Goal: Obtain resource: Download file/media

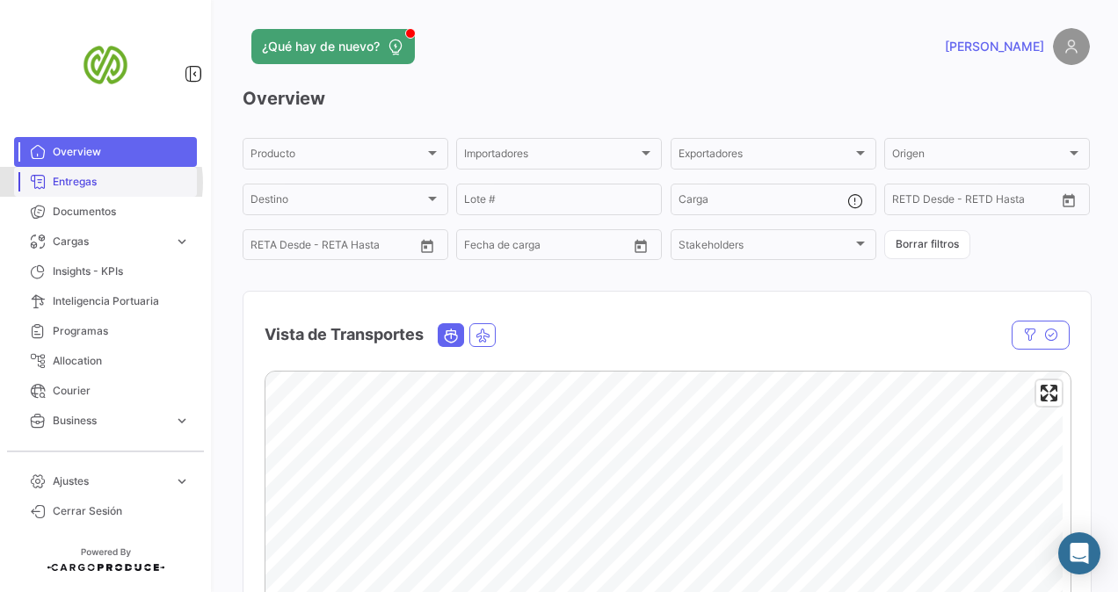
click at [92, 183] on span "Entregas" at bounding box center [121, 182] width 137 height 16
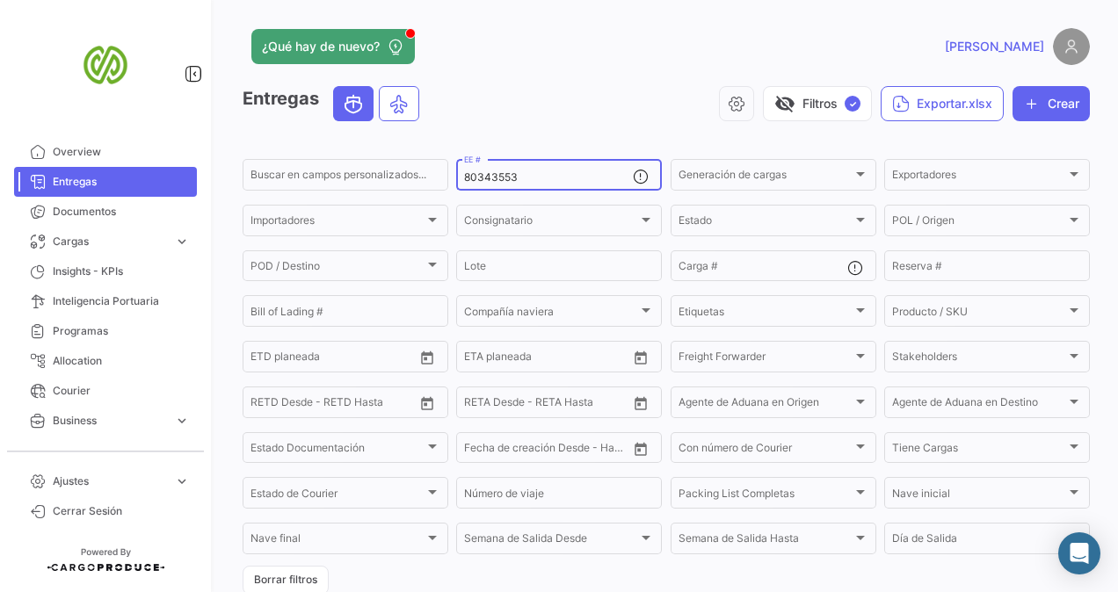
click at [550, 179] on input "80343553" at bounding box center [548, 177] width 169 height 12
paste input "80318673"
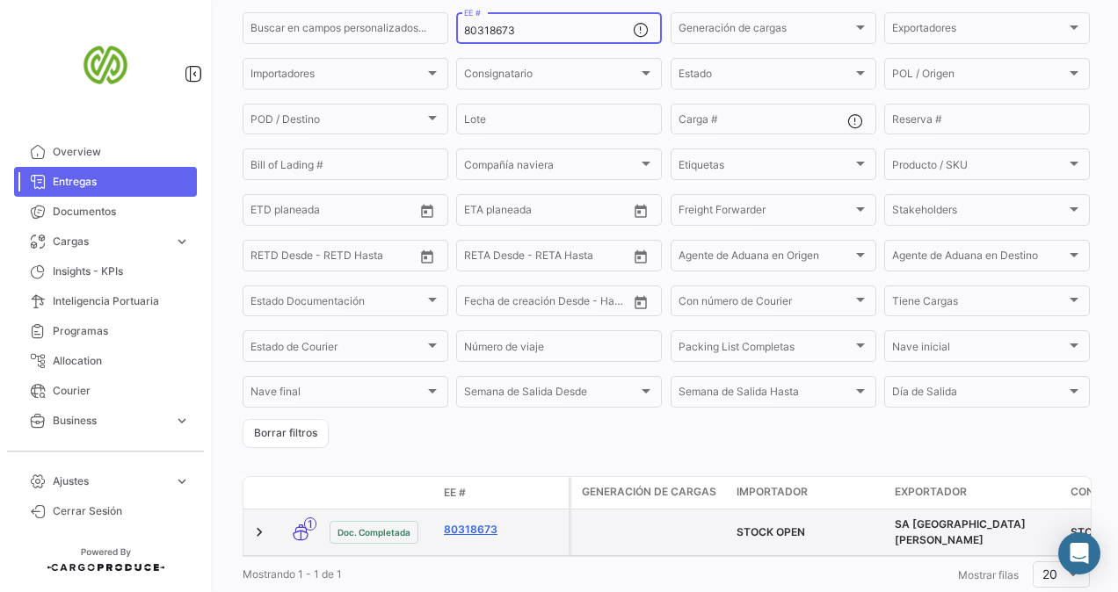
type input "80318673"
click at [478, 525] on link "80318673" at bounding box center [503, 530] width 118 height 16
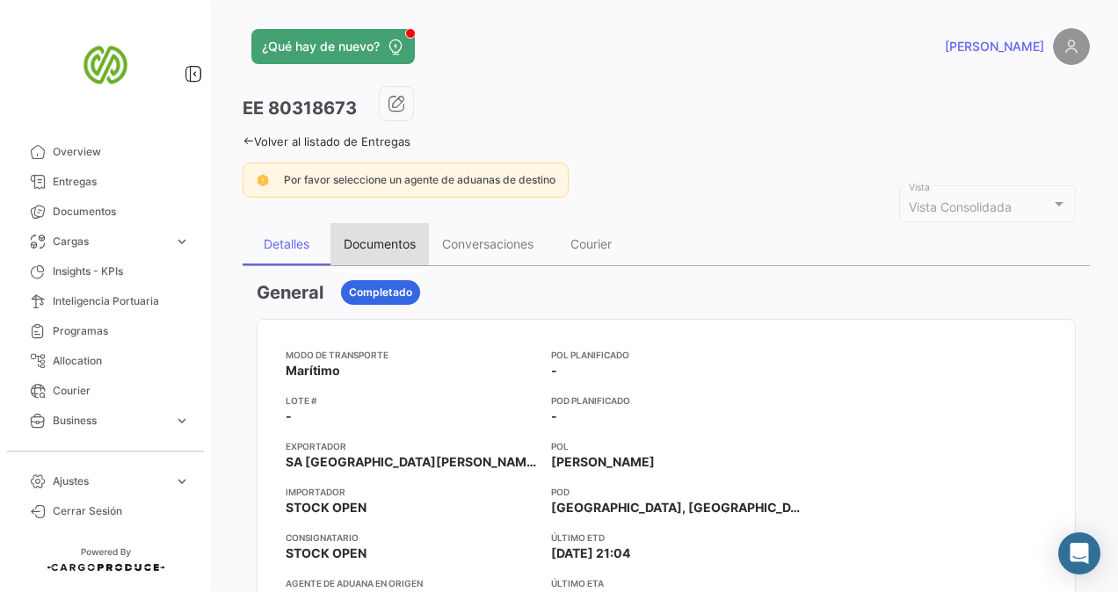
click at [395, 241] on div "Documentos" at bounding box center [380, 243] width 72 height 15
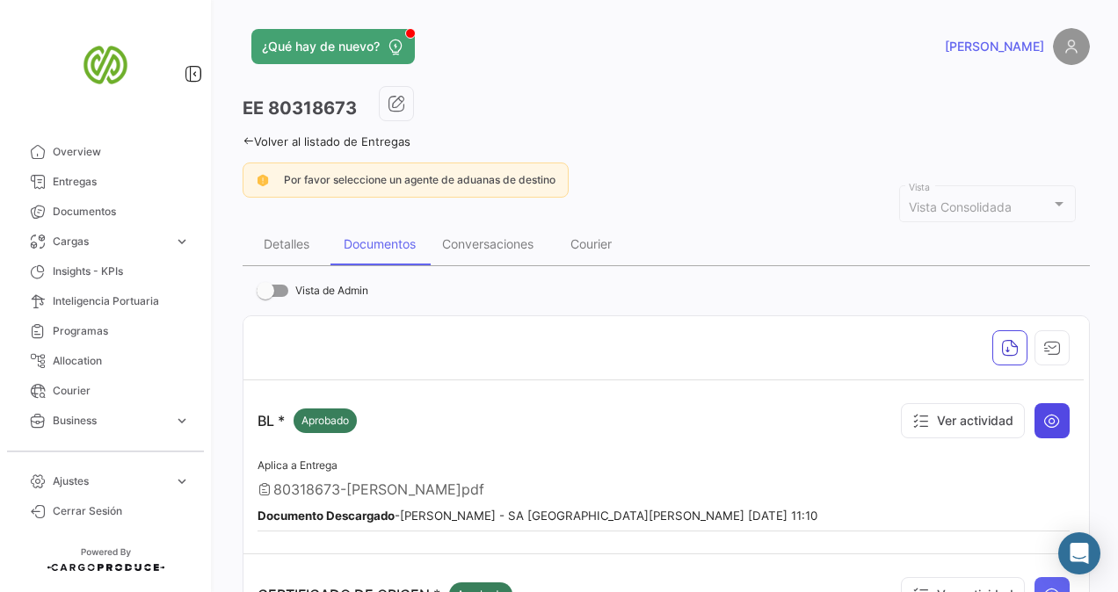
click at [1043, 421] on icon at bounding box center [1052, 421] width 18 height 18
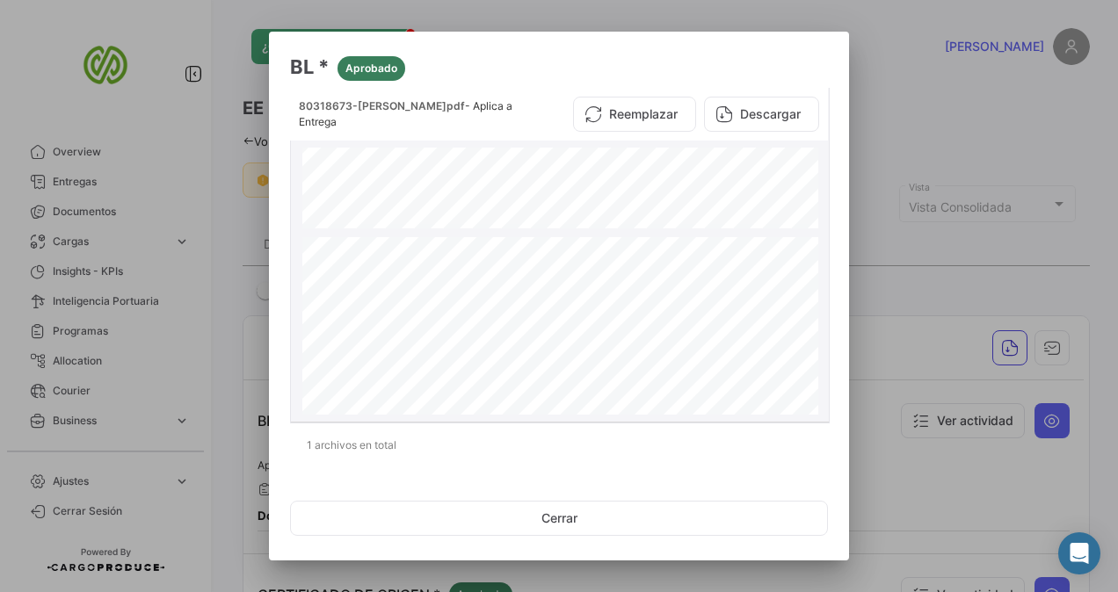
scroll to position [651, 0]
click at [893, 251] on div at bounding box center [559, 296] width 1118 height 592
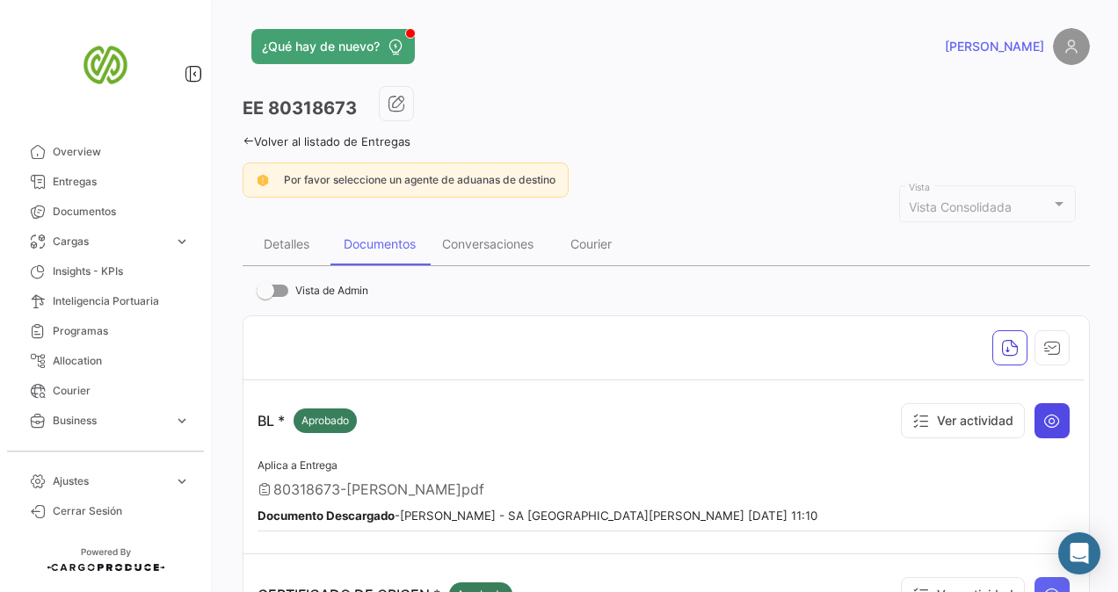
click at [1049, 418] on icon at bounding box center [1052, 421] width 18 height 18
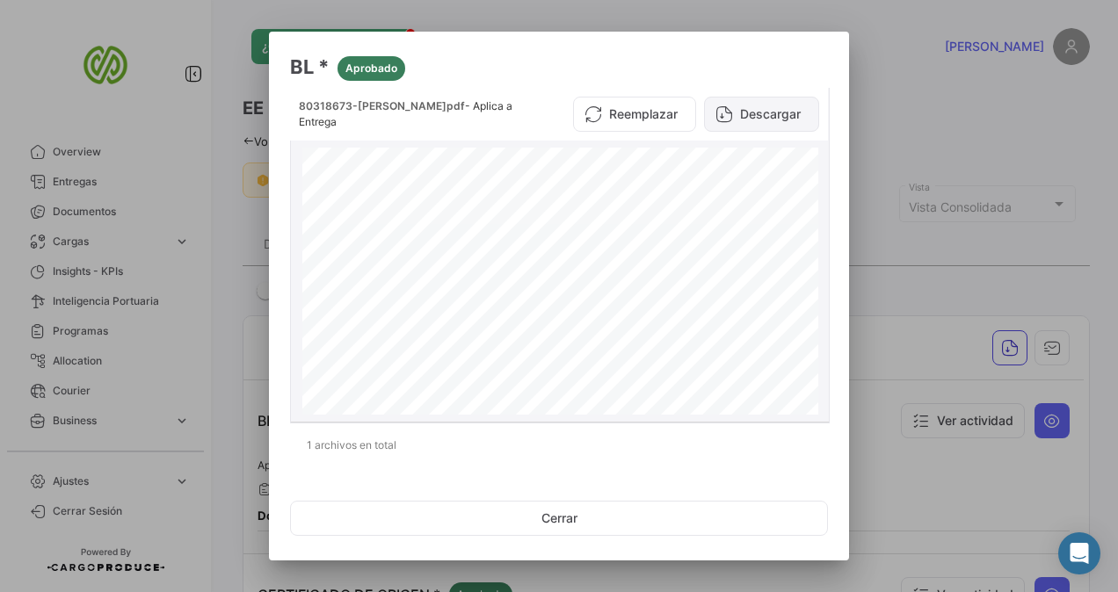
click at [743, 105] on button "Descargar" at bounding box center [761, 114] width 115 height 35
click at [214, 148] on div at bounding box center [559, 296] width 1118 height 592
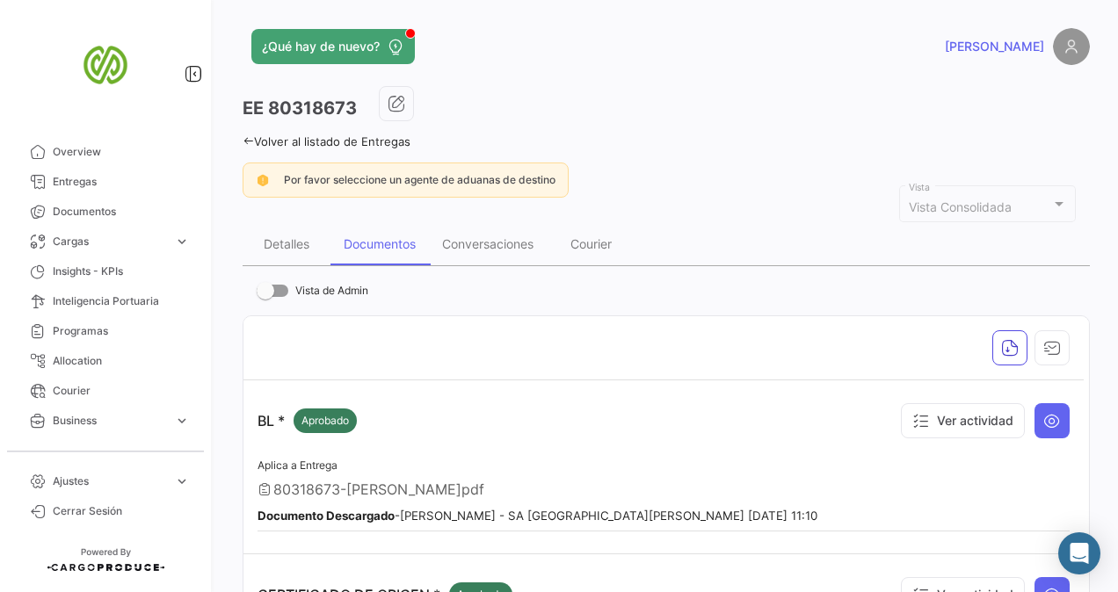
click at [252, 139] on icon at bounding box center [248, 140] width 11 height 11
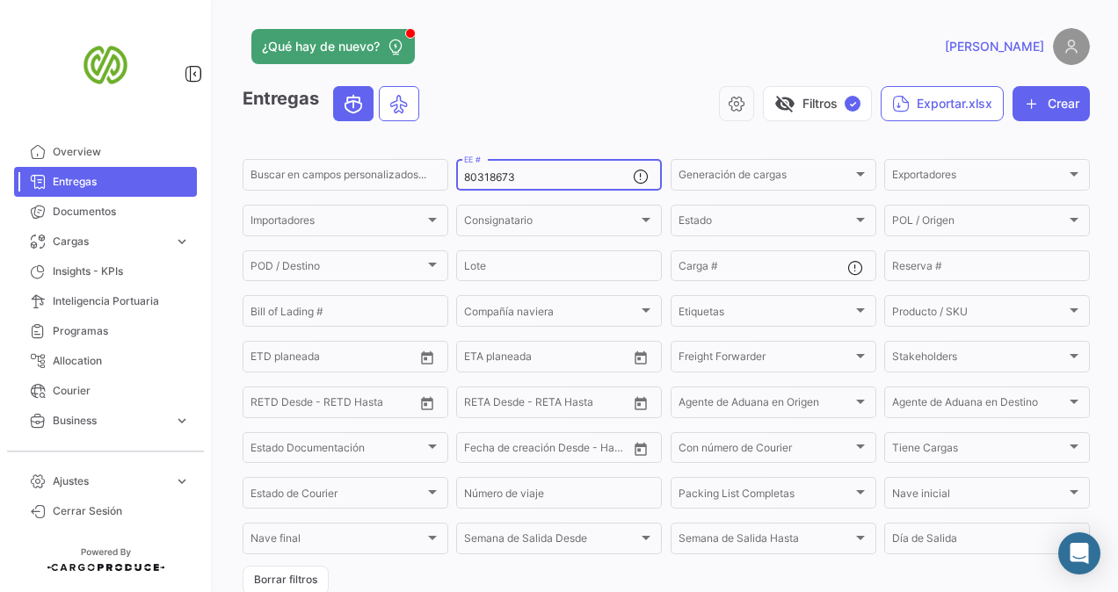
click at [487, 174] on input "80318673" at bounding box center [548, 177] width 169 height 12
paste input "80319553"
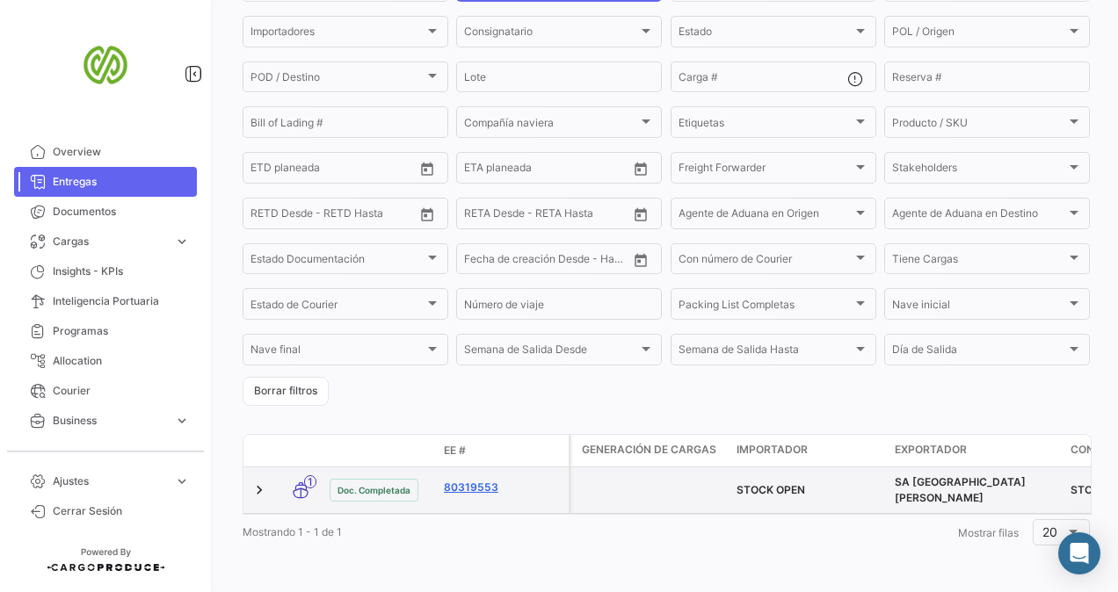
type input "80319553"
click at [481, 484] on link "80319553" at bounding box center [503, 488] width 118 height 16
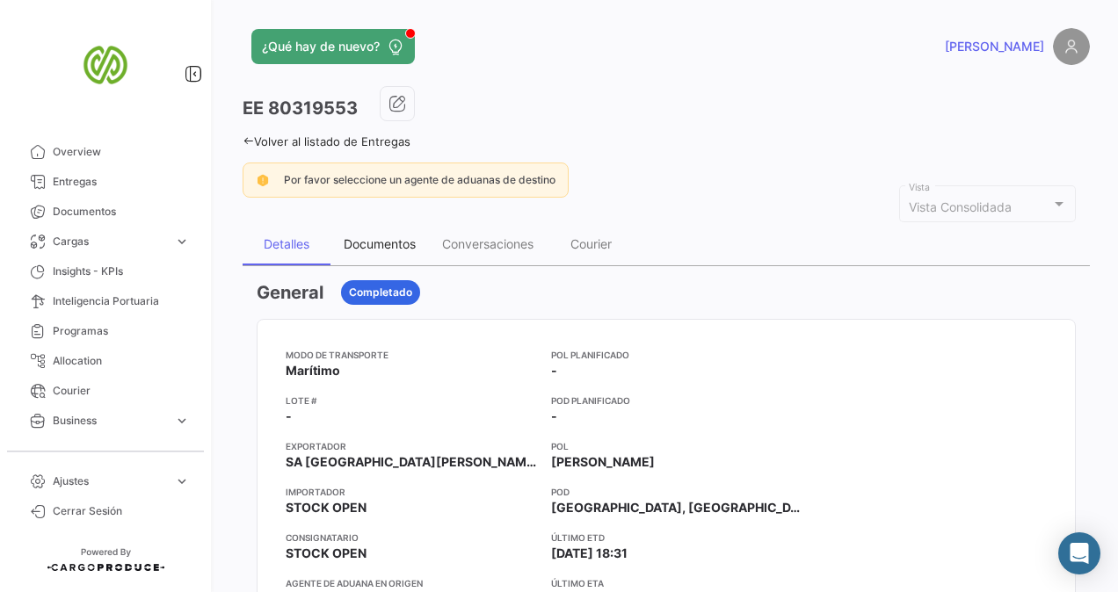
click at [399, 250] on div "Documentos" at bounding box center [379, 244] width 98 height 42
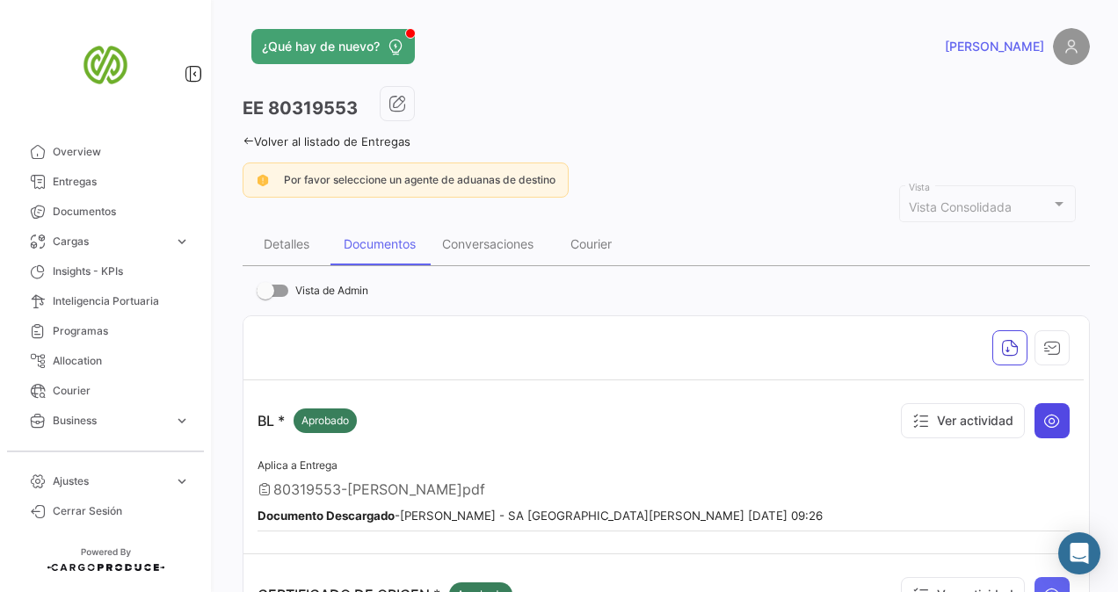
click at [1047, 425] on icon at bounding box center [1052, 421] width 18 height 18
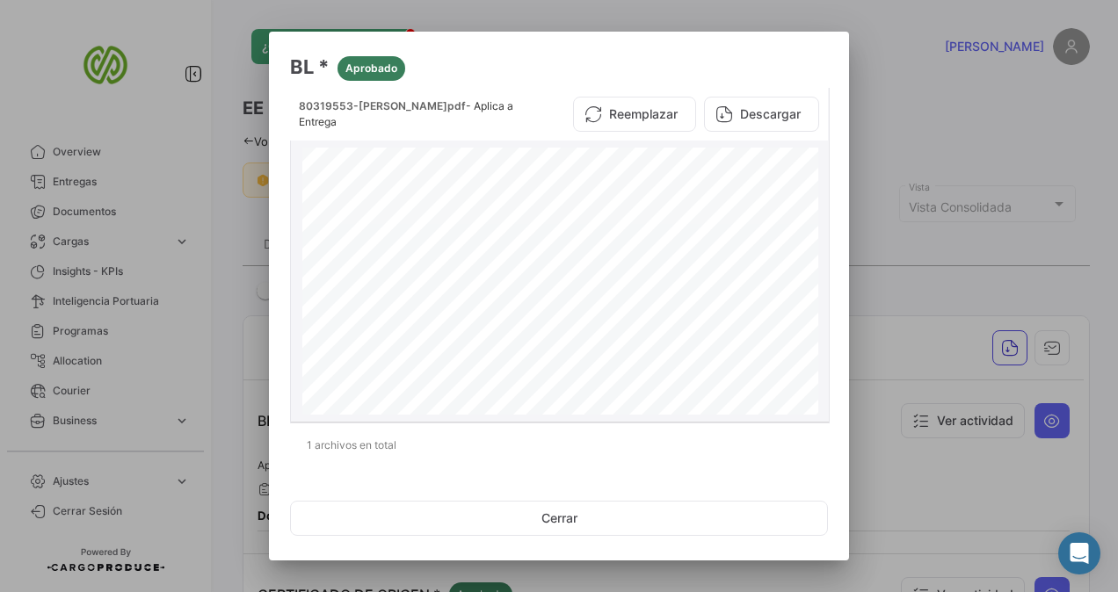
scroll to position [257, 0]
click at [129, 253] on div at bounding box center [559, 296] width 1118 height 592
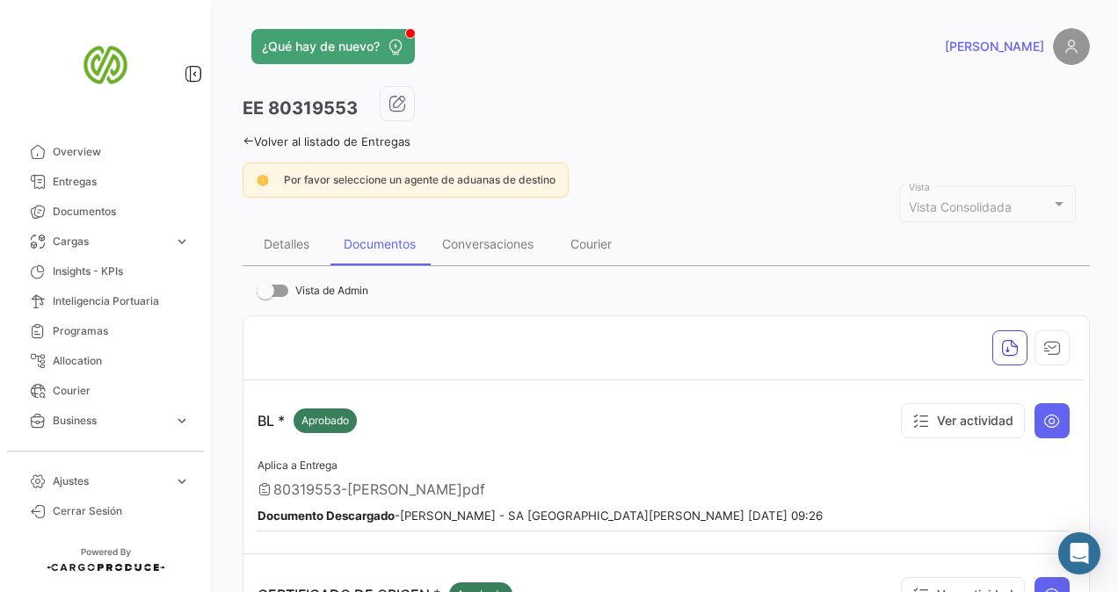
click at [252, 139] on icon at bounding box center [248, 140] width 11 height 11
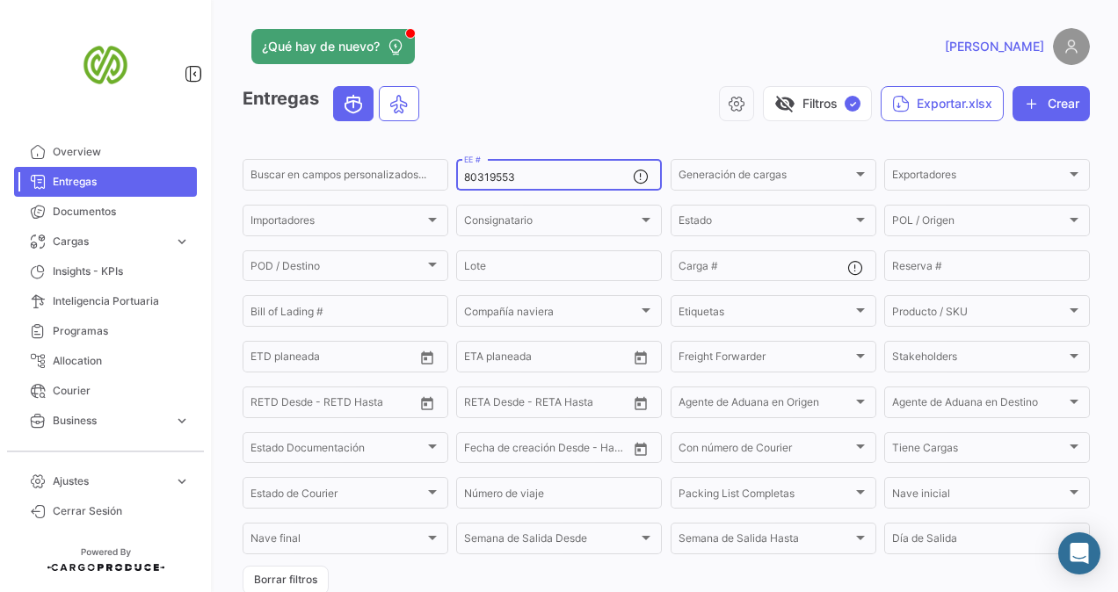
click at [478, 177] on input "80319553" at bounding box center [548, 177] width 169 height 12
paste input "80336039"
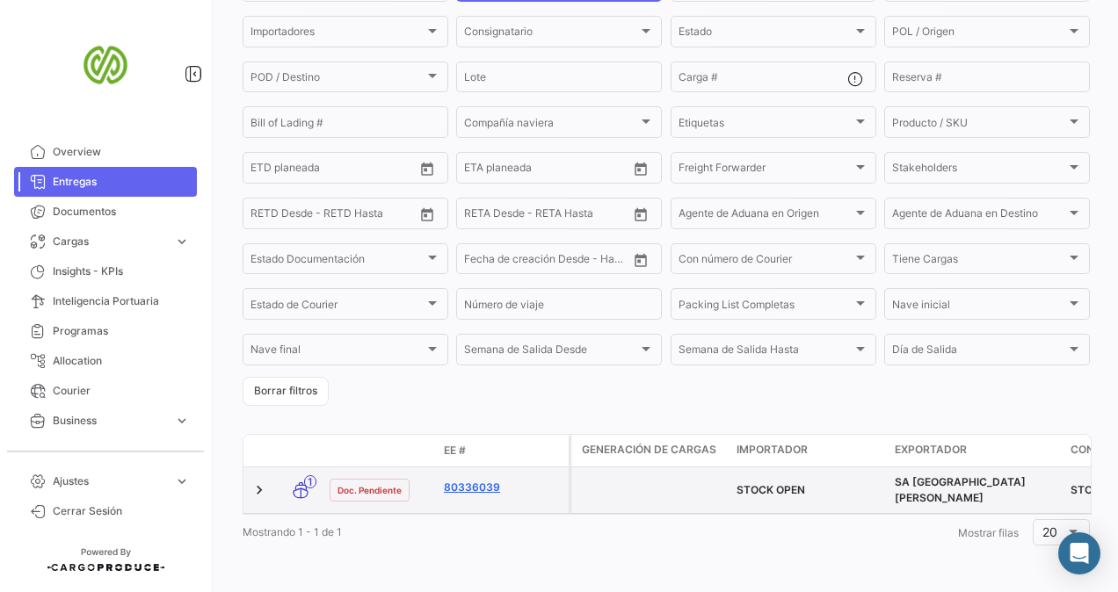
type input "80336039"
click at [460, 480] on link "80336039" at bounding box center [503, 488] width 118 height 16
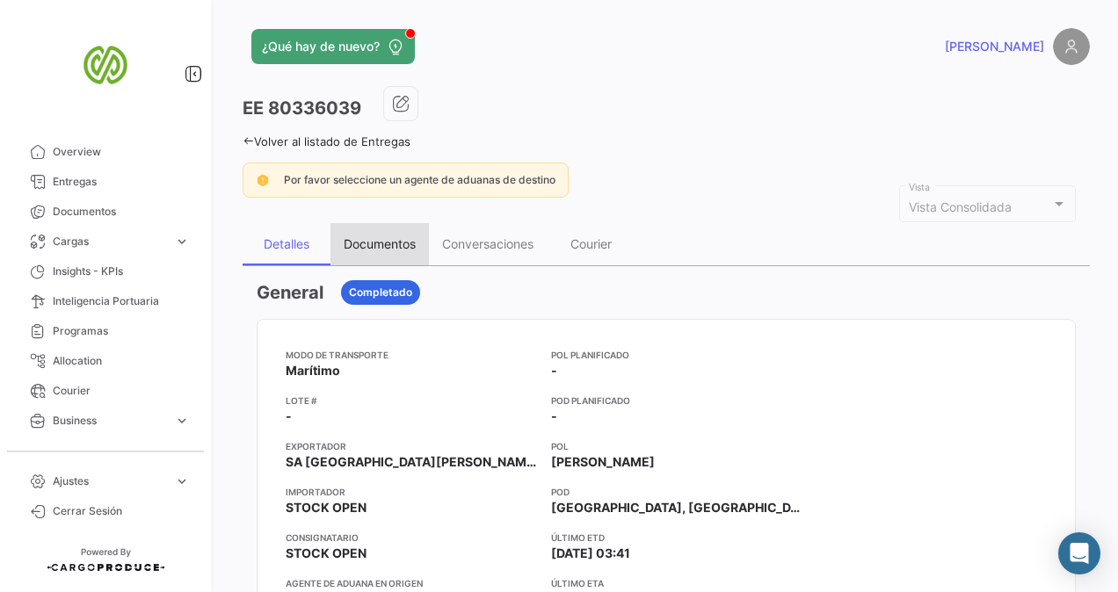
click at [404, 240] on div "Documentos" at bounding box center [380, 243] width 72 height 15
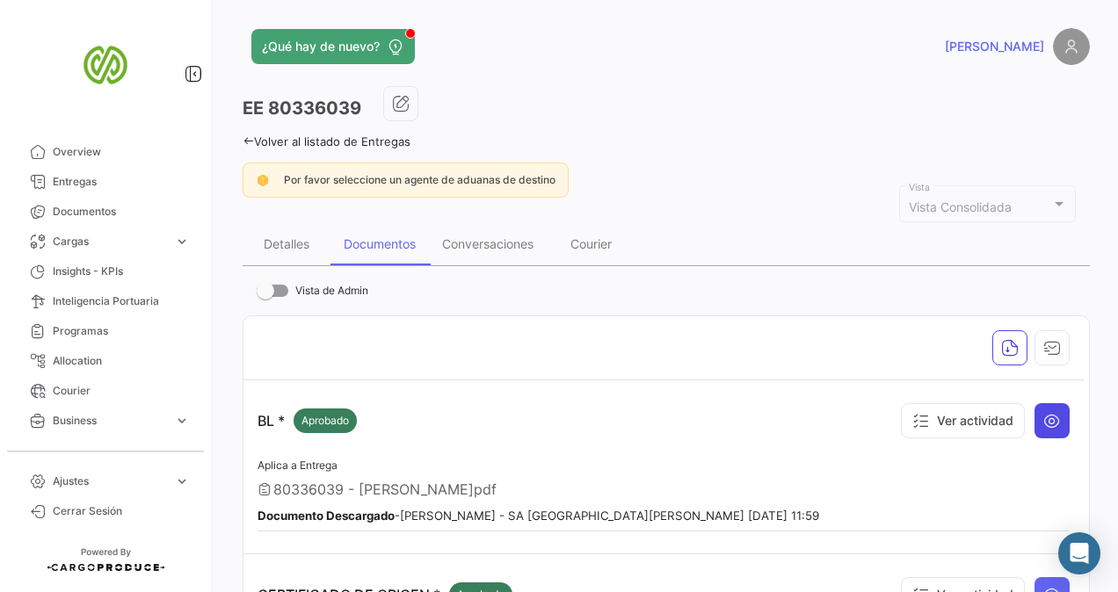
click at [1045, 415] on icon at bounding box center [1052, 421] width 18 height 18
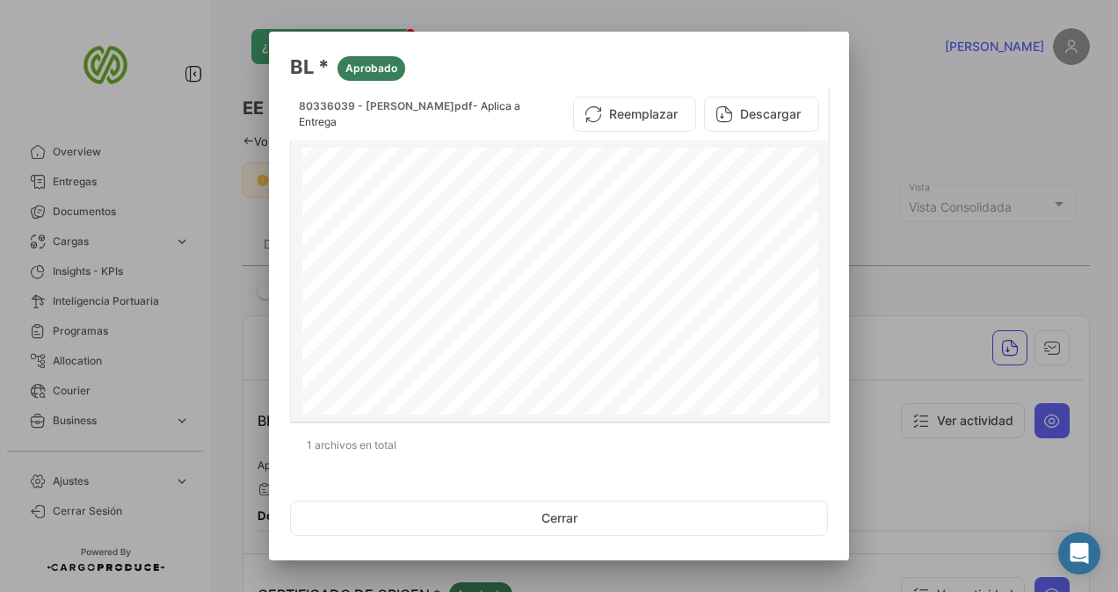
scroll to position [377, 0]
click at [740, 119] on button "Descargar" at bounding box center [761, 114] width 115 height 35
click at [250, 203] on div at bounding box center [559, 296] width 1118 height 592
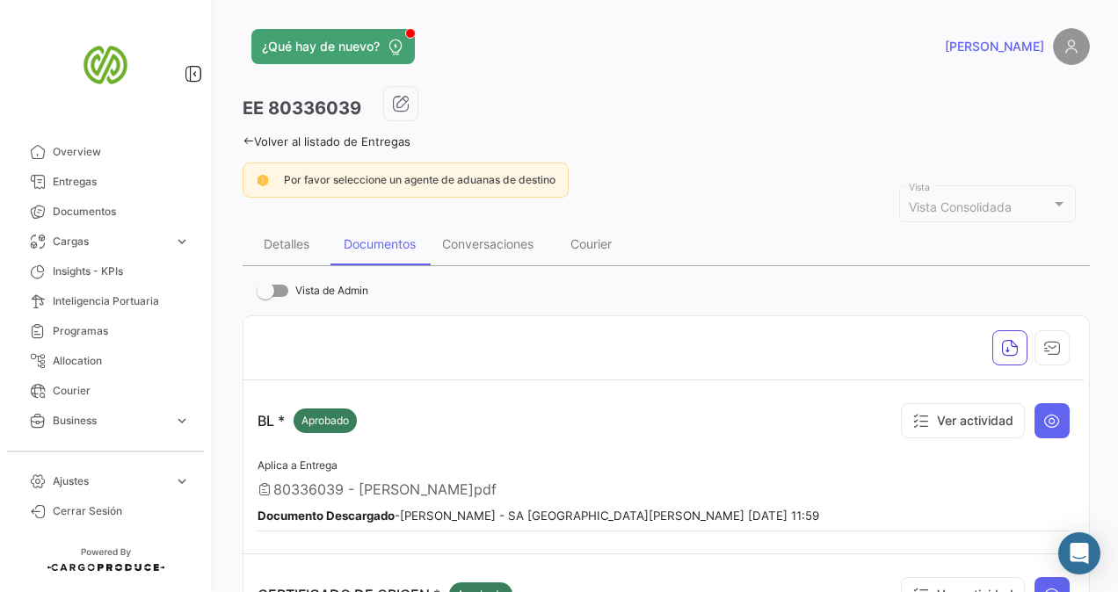
click at [249, 132] on div "Volver al listado de Entregas" at bounding box center [666, 139] width 847 height 18
click at [249, 141] on icon at bounding box center [248, 140] width 11 height 11
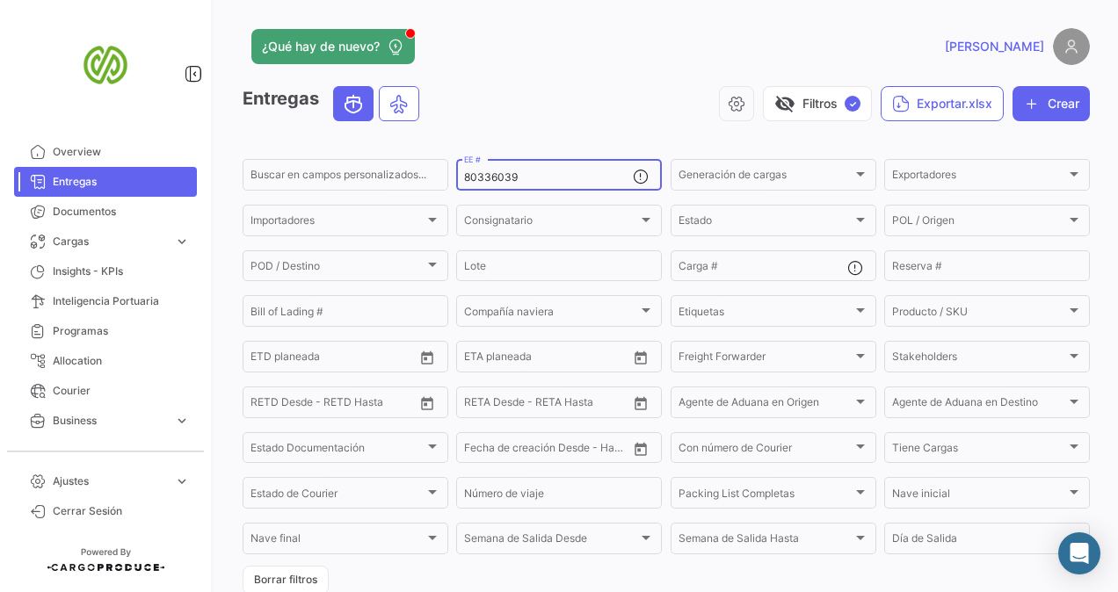
click at [528, 177] on input "80336039" at bounding box center [548, 177] width 169 height 12
paste input "80336042"
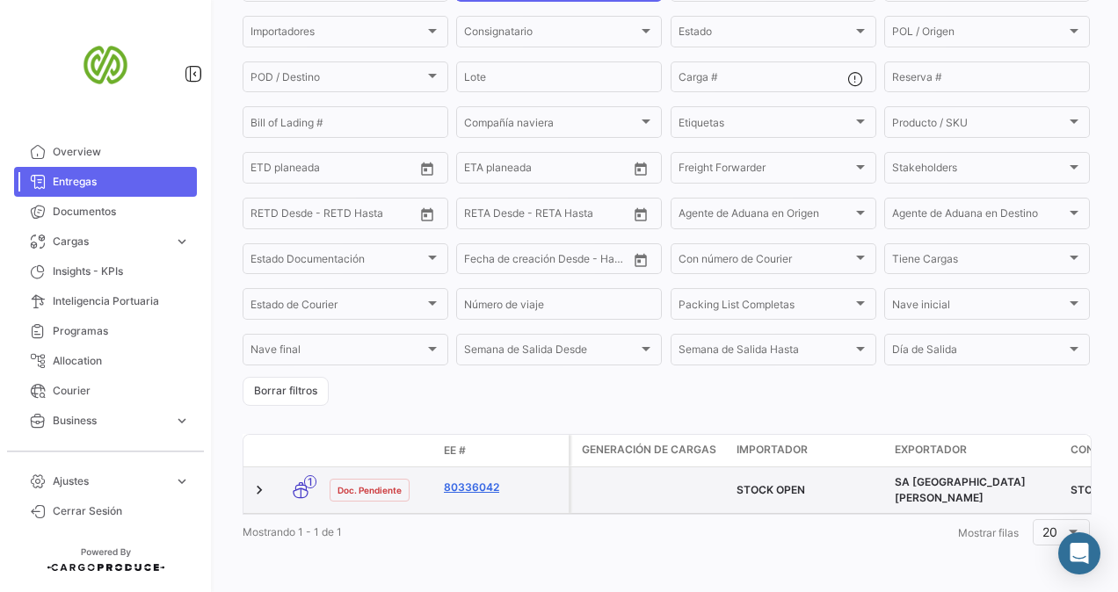
type input "80336042"
click at [485, 480] on link "80336042" at bounding box center [503, 488] width 118 height 16
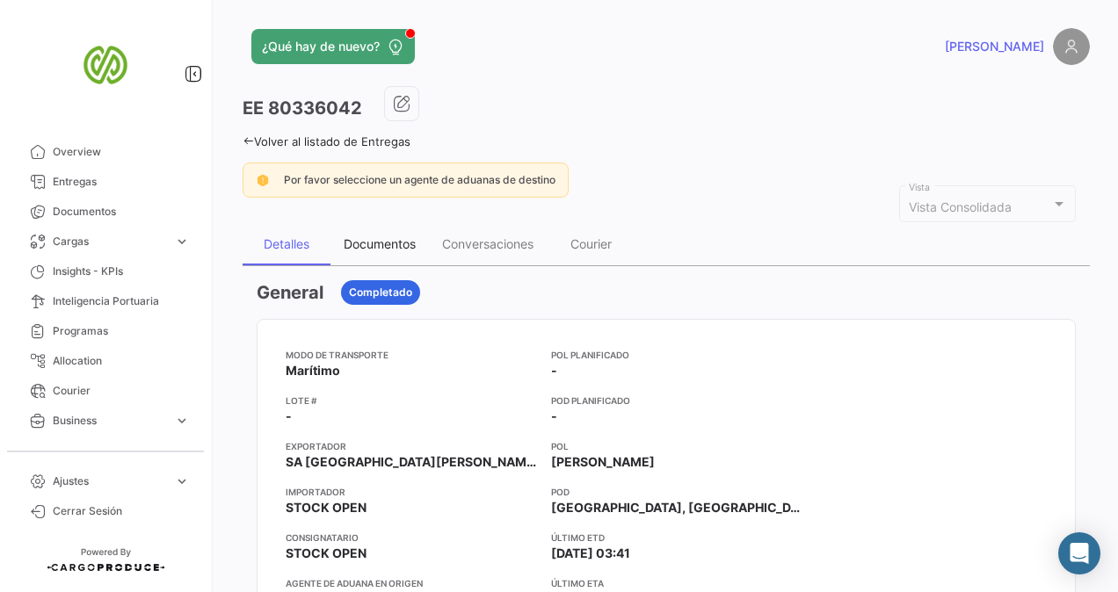
click at [406, 239] on div "Documentos" at bounding box center [380, 243] width 72 height 15
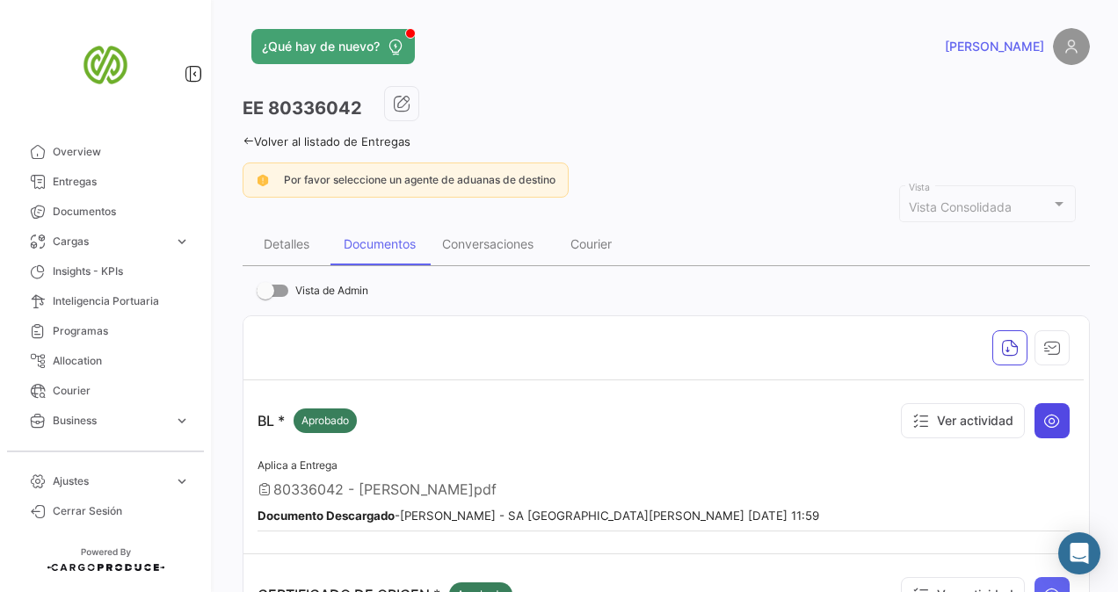
click at [1043, 417] on icon at bounding box center [1052, 421] width 18 height 18
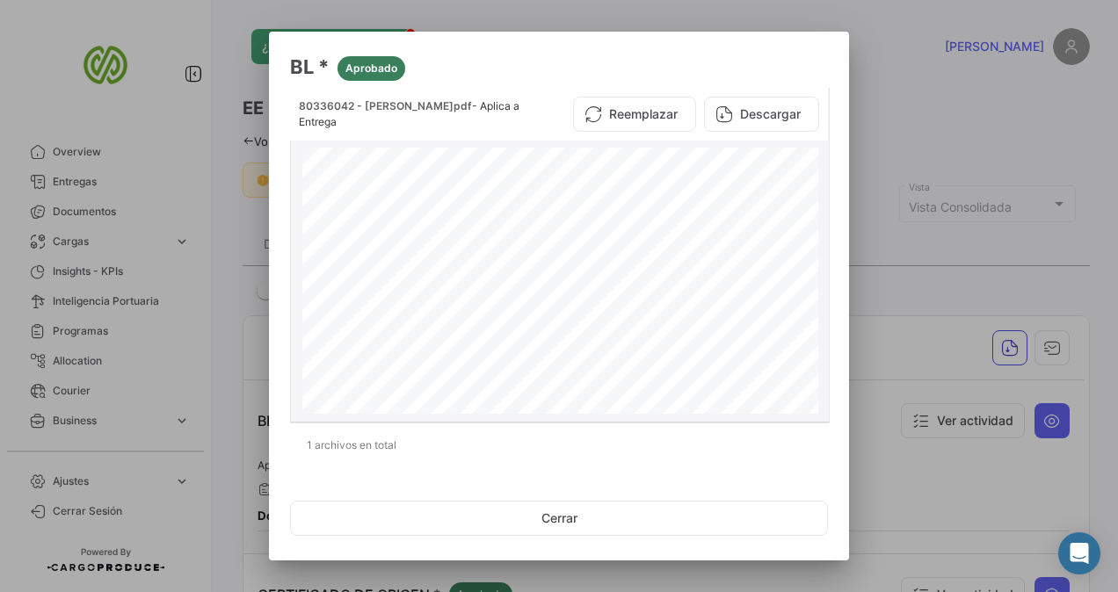
scroll to position [464, 0]
click at [764, 112] on button "Descargar" at bounding box center [761, 114] width 115 height 35
click at [211, 91] on div at bounding box center [559, 296] width 1118 height 592
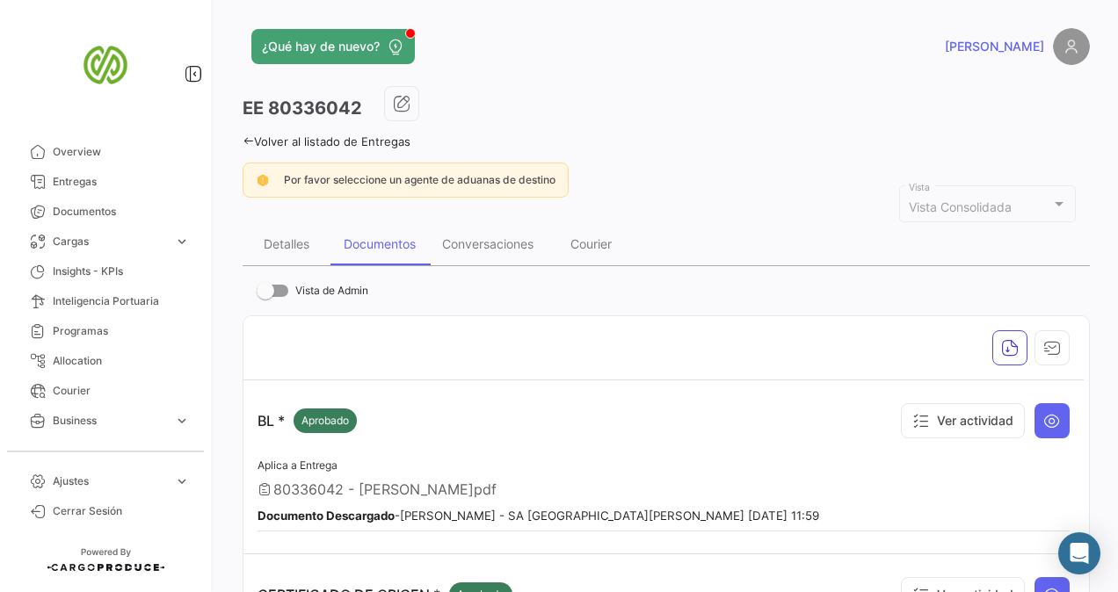
click at [242, 139] on div "¿Qué hay de nuevo? [PERSON_NAME] EE 80336042 Volver al listado de Entregas Por …" at bounding box center [665, 296] width 903 height 592
click at [247, 140] on icon at bounding box center [248, 140] width 11 height 11
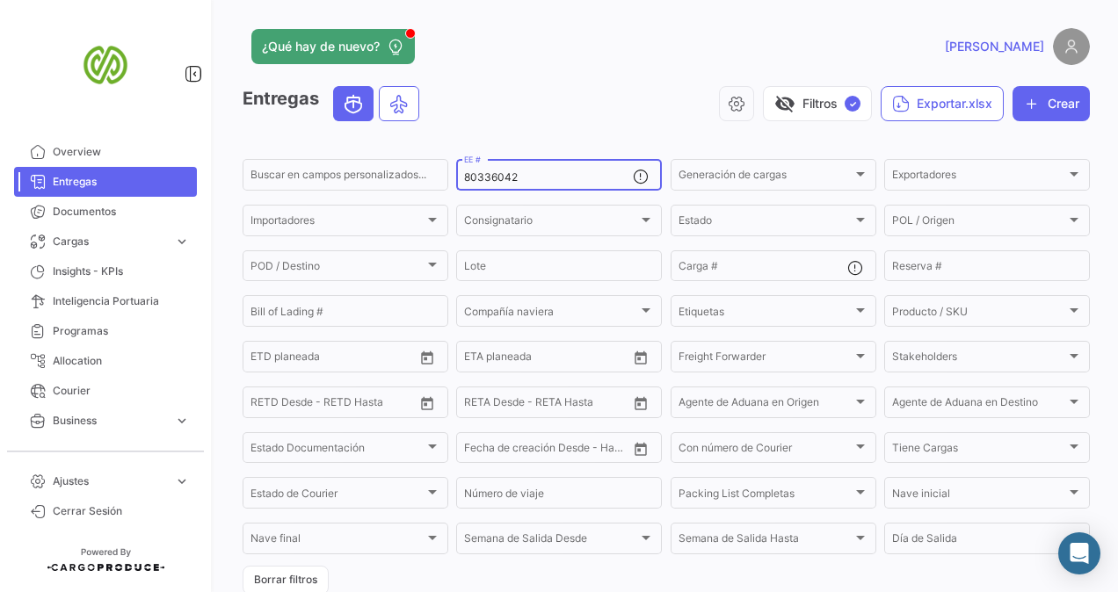
click at [555, 185] on div "80336042 EE #" at bounding box center [548, 173] width 169 height 34
paste input "80341827"
type input "8"
paste input "80341827"
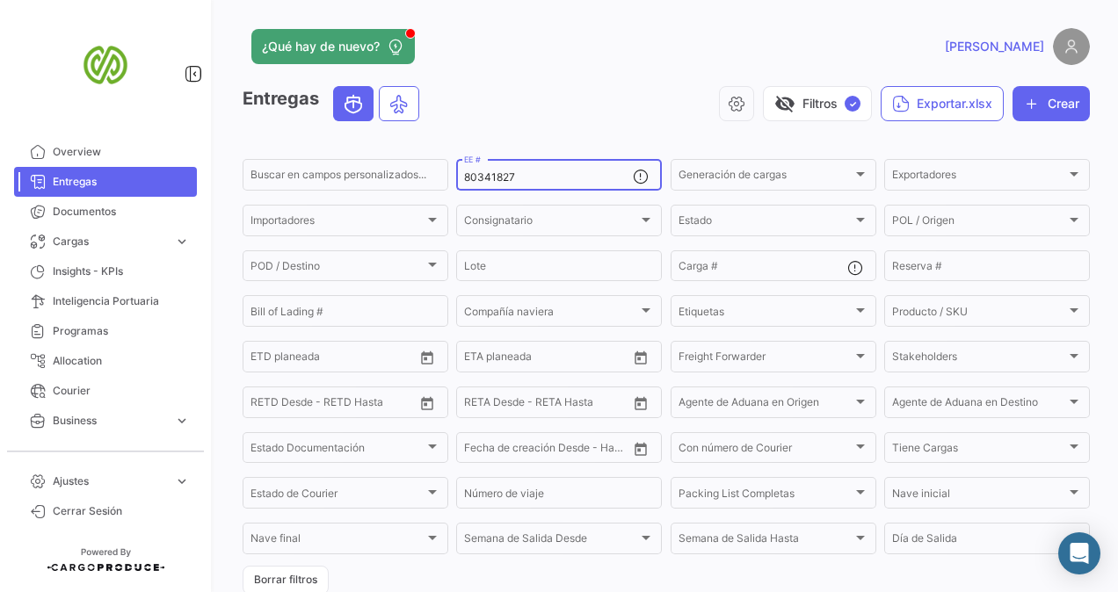
scroll to position [199, 0]
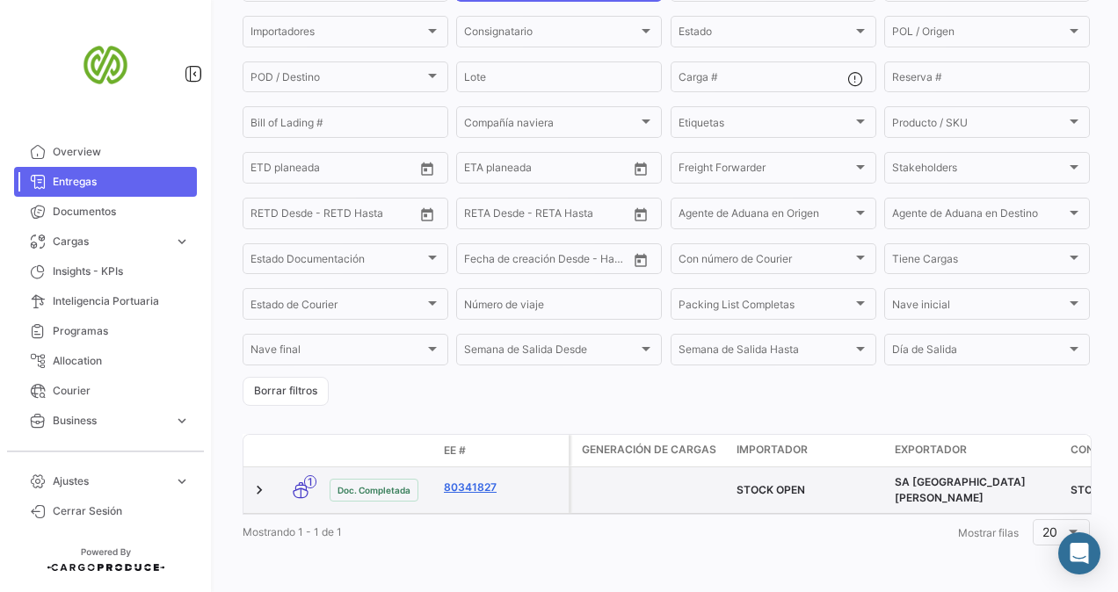
type input "80341827"
click at [479, 480] on link "80341827" at bounding box center [503, 488] width 118 height 16
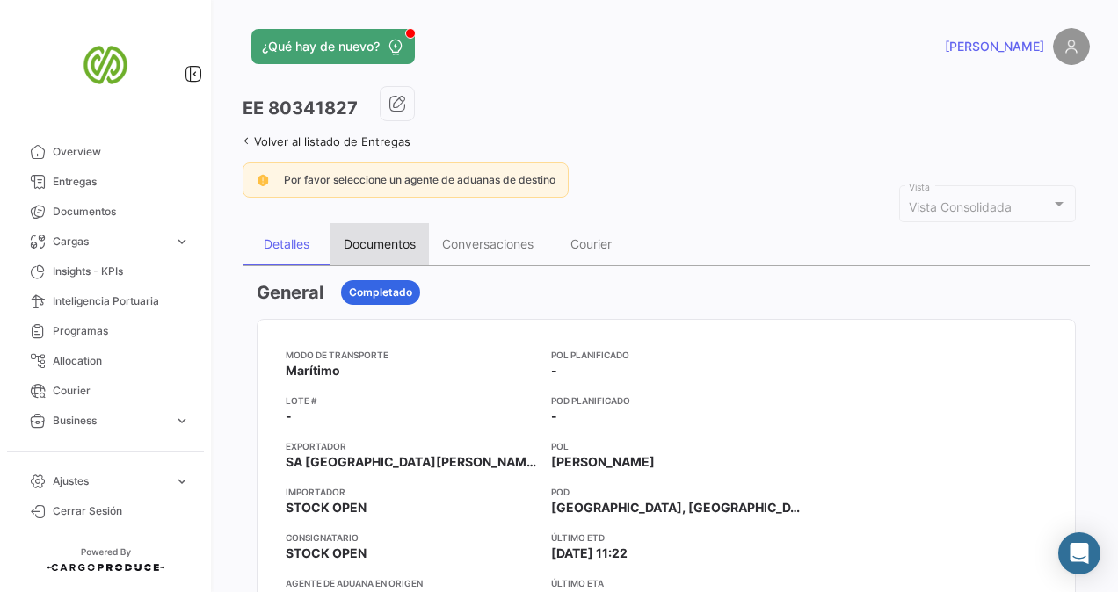
click at [396, 240] on div "Documentos" at bounding box center [380, 243] width 72 height 15
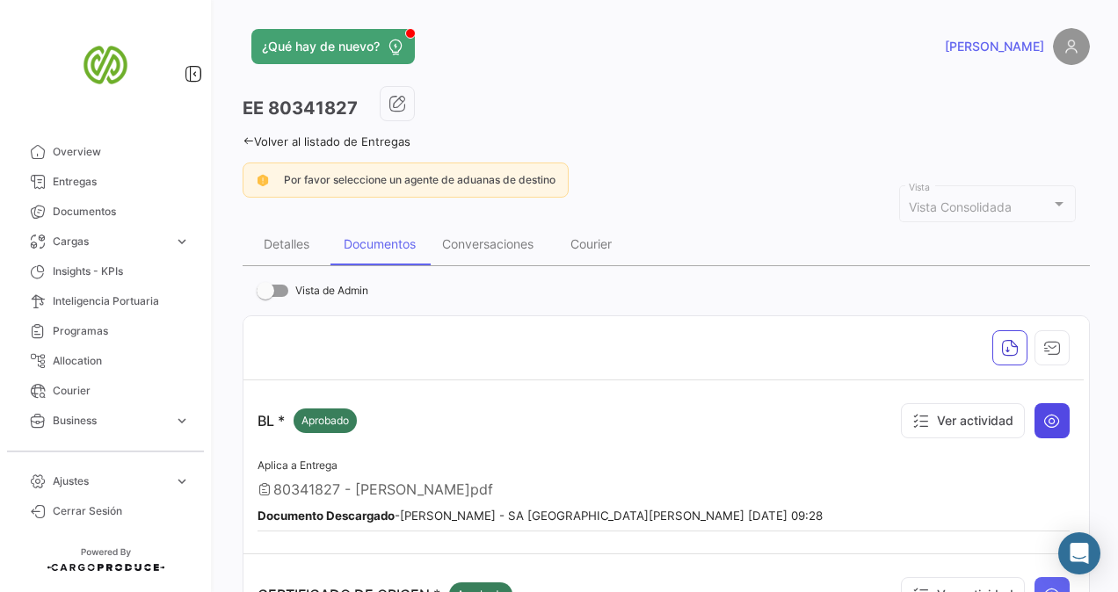
click at [1049, 412] on icon at bounding box center [1052, 421] width 18 height 18
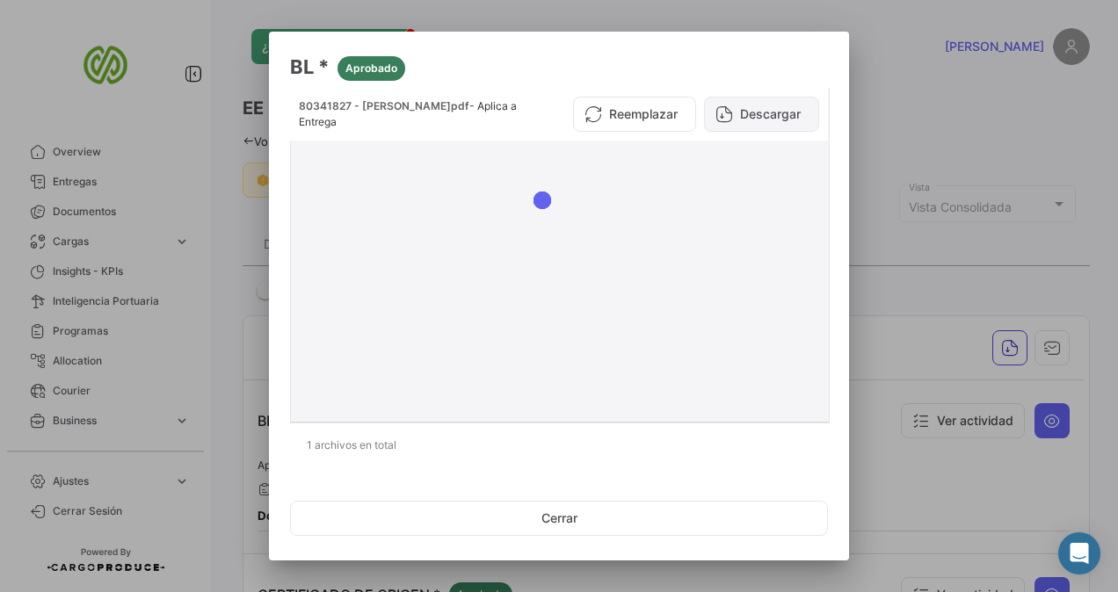
click at [739, 113] on button "Descargar" at bounding box center [761, 114] width 115 height 35
click at [178, 253] on div at bounding box center [559, 296] width 1118 height 592
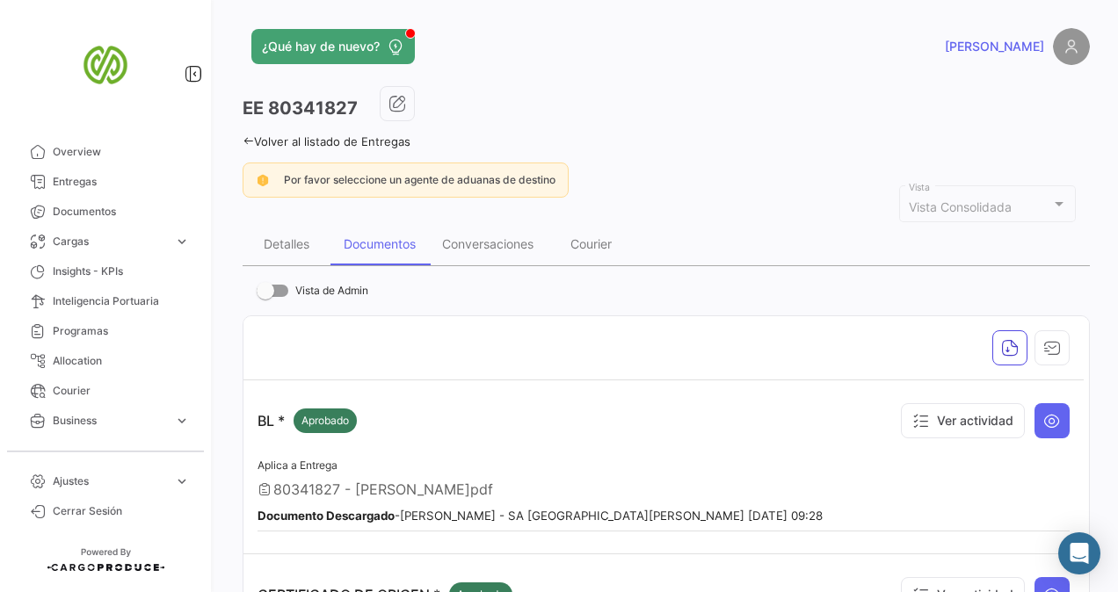
click at [250, 139] on icon at bounding box center [248, 140] width 11 height 11
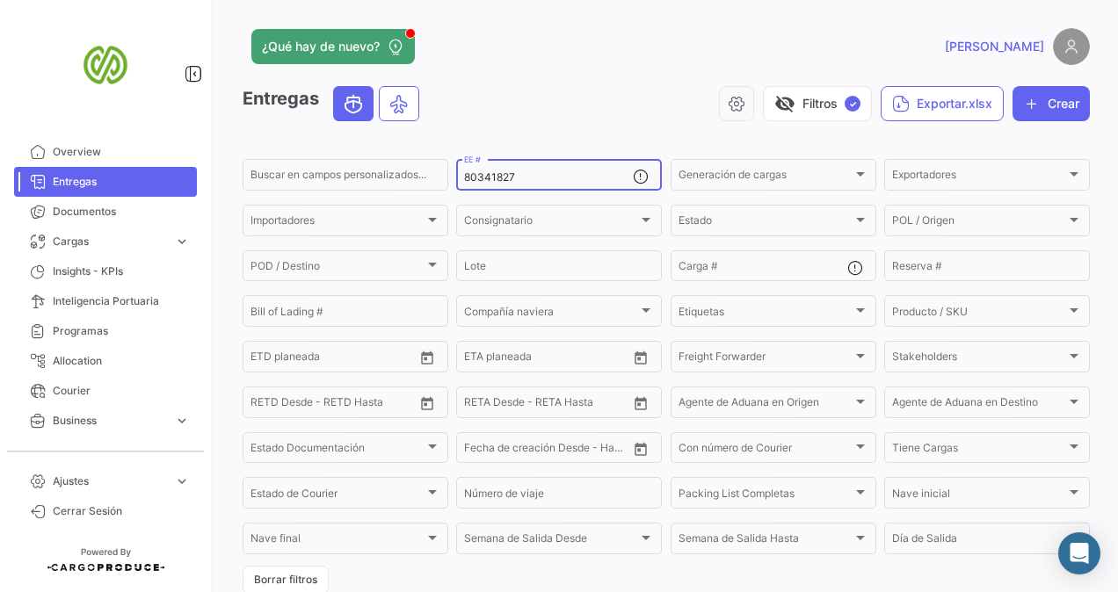
click at [511, 181] on input "80341827" at bounding box center [548, 177] width 169 height 12
paste input "80352982"
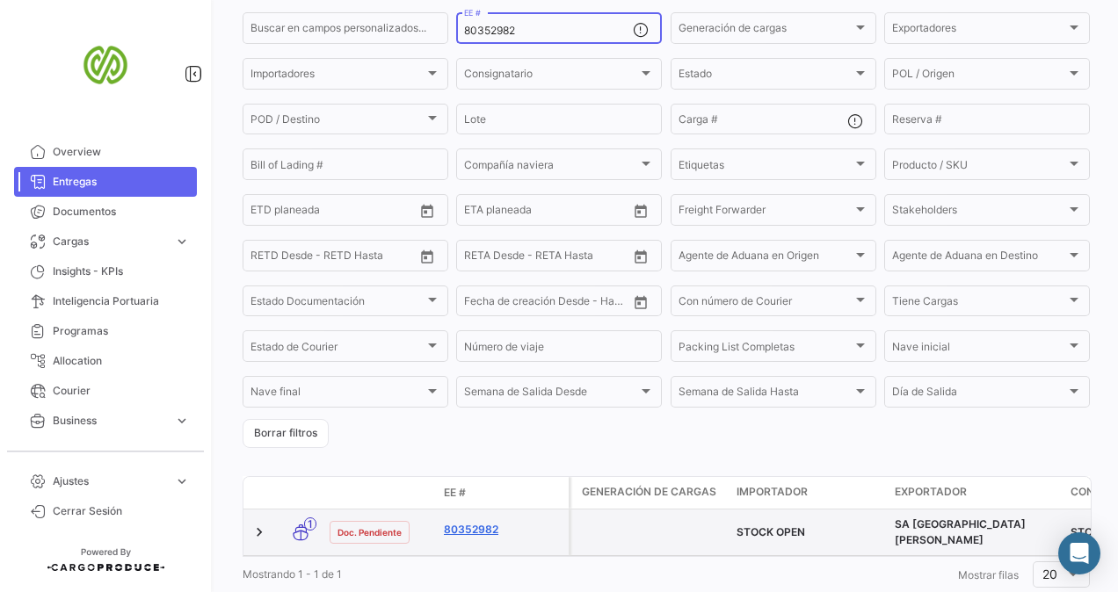
type input "80352982"
click at [456, 531] on link "80352982" at bounding box center [503, 530] width 118 height 16
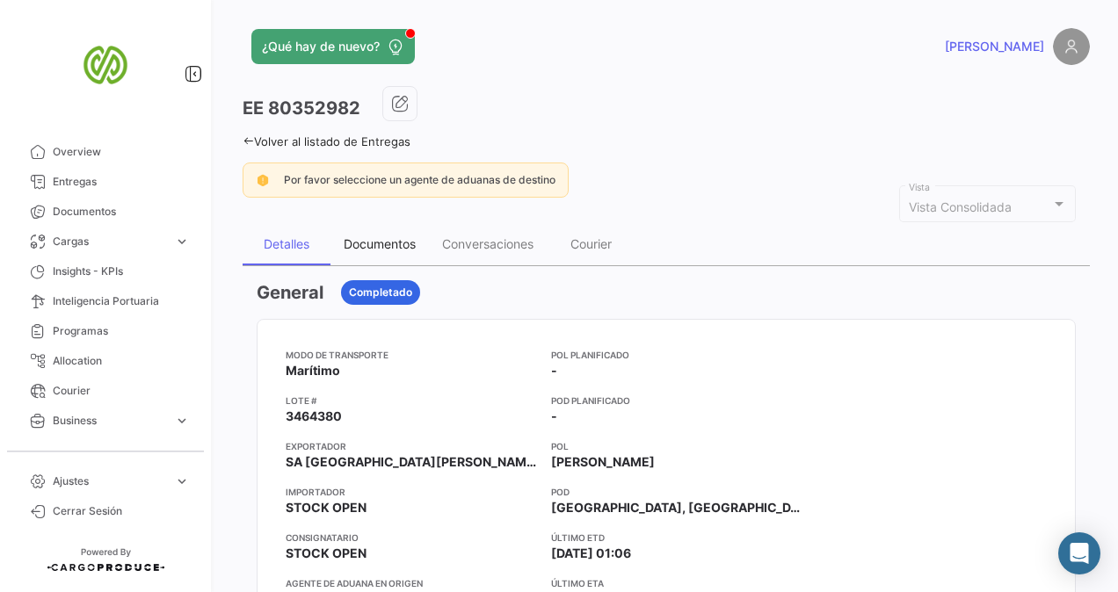
click at [361, 250] on div "Documentos" at bounding box center [379, 244] width 98 height 42
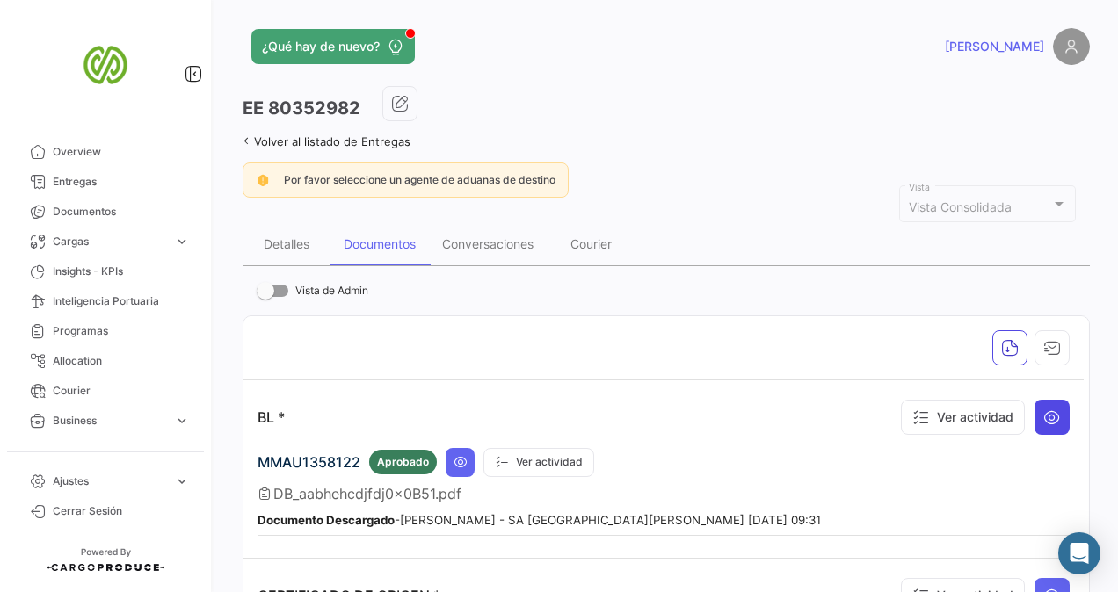
click at [1046, 424] on button at bounding box center [1051, 417] width 35 height 35
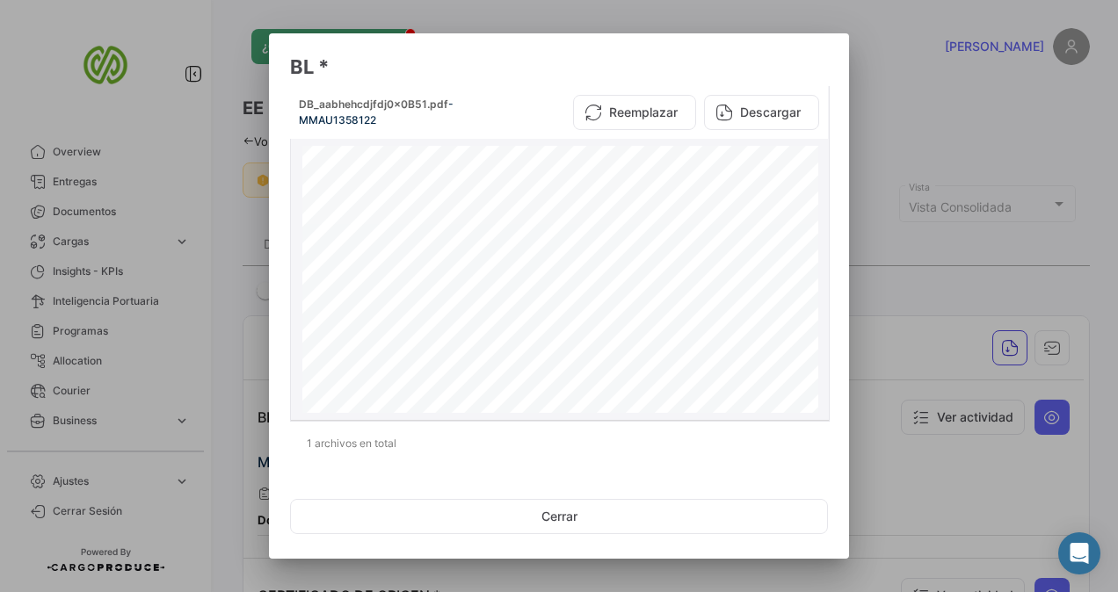
scroll to position [440, 0]
click at [764, 115] on button "Descargar" at bounding box center [761, 112] width 115 height 35
click at [165, 304] on div at bounding box center [559, 296] width 1118 height 592
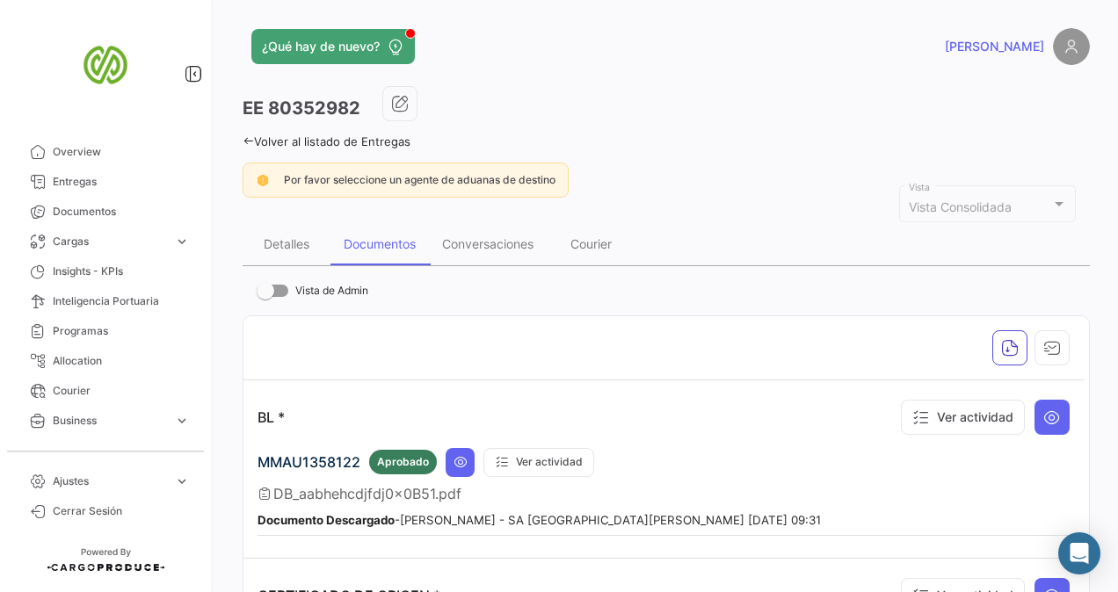
click at [244, 146] on icon at bounding box center [248, 140] width 11 height 11
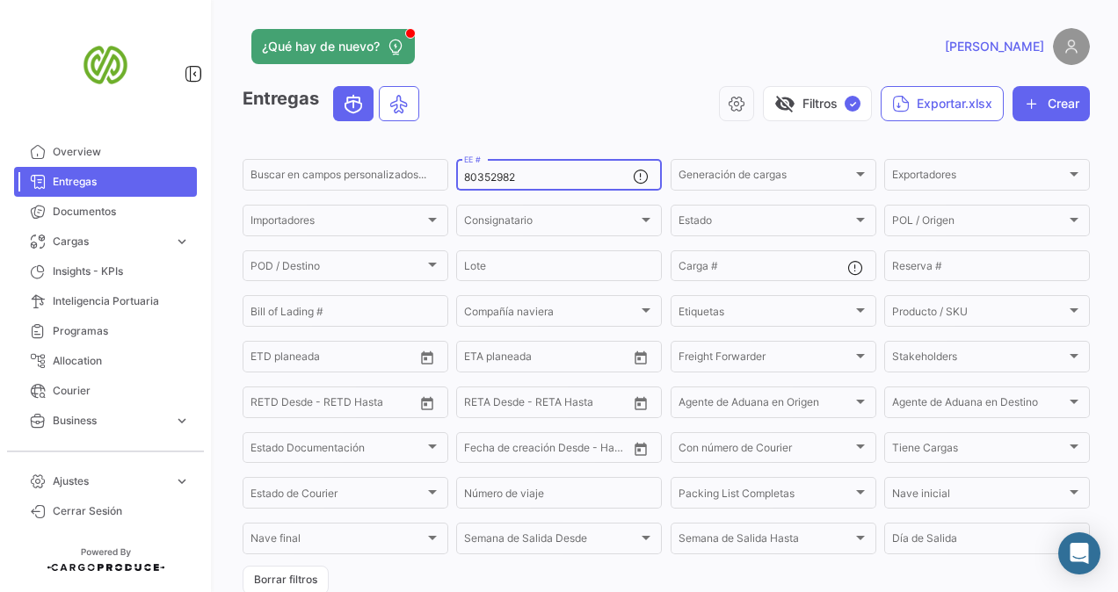
click at [550, 179] on input "80352982" at bounding box center [548, 177] width 169 height 12
paste input "80352983"
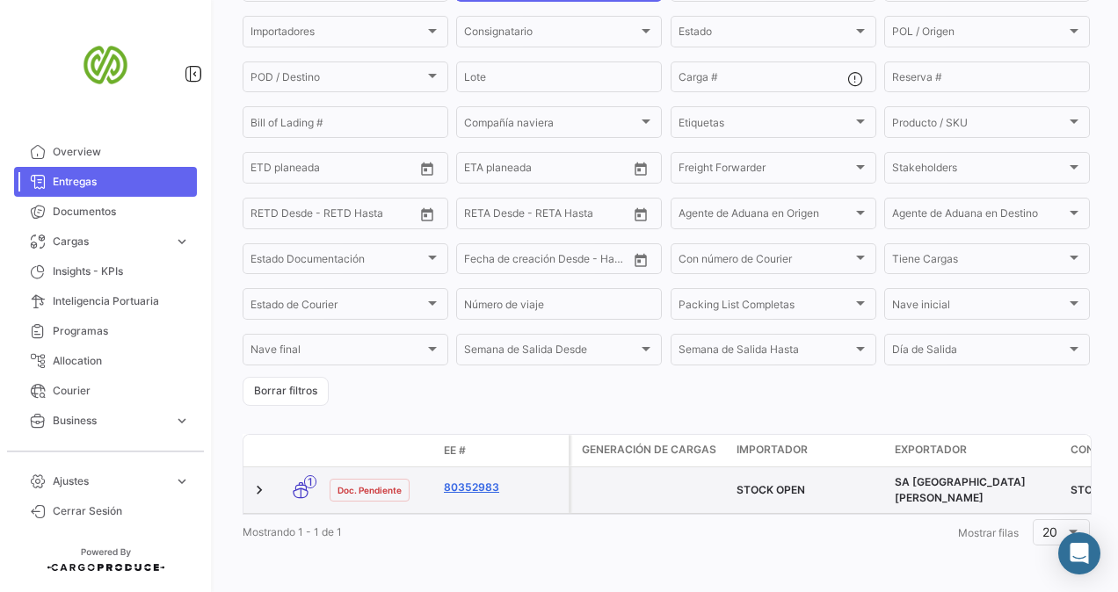
type input "80352983"
click at [489, 480] on link "80352983" at bounding box center [503, 488] width 118 height 16
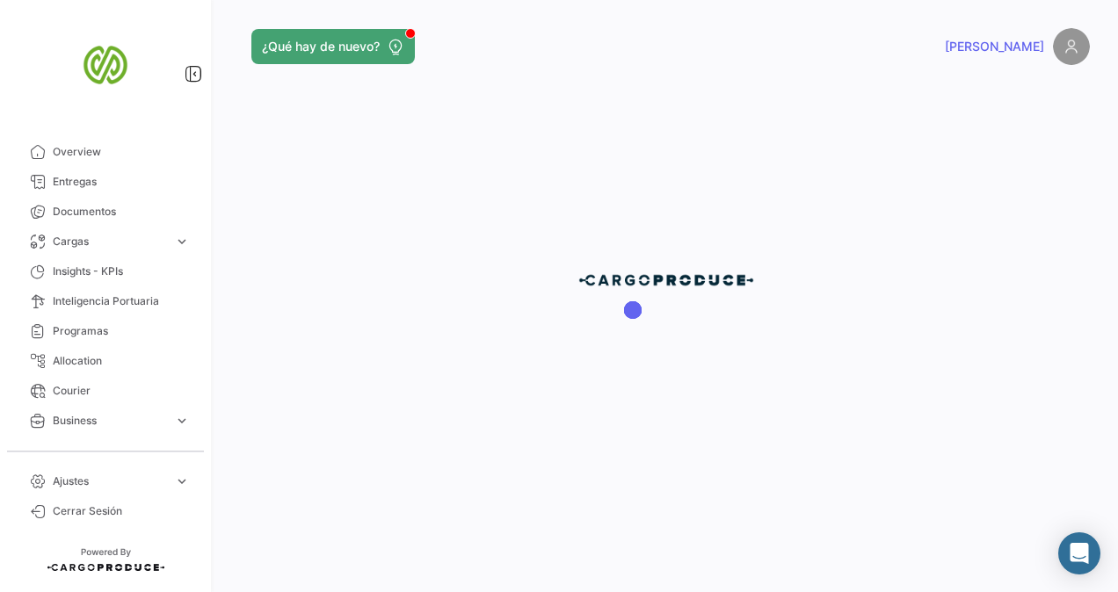
click at [489, 480] on div at bounding box center [665, 296] width 903 height 592
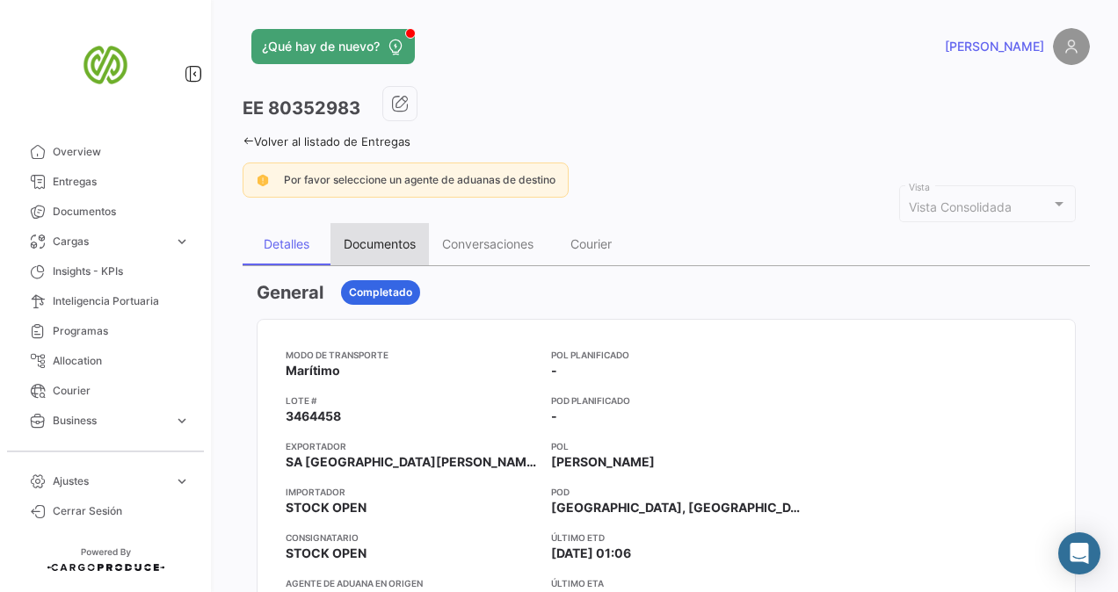
click at [381, 242] on div "Documentos" at bounding box center [380, 243] width 72 height 15
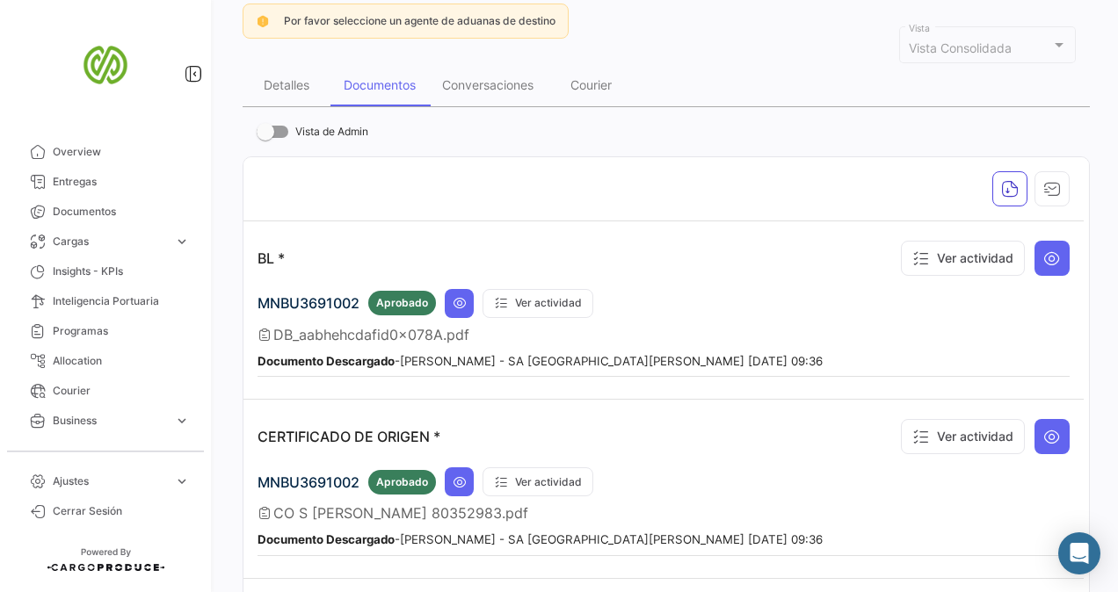
scroll to position [173, 0]
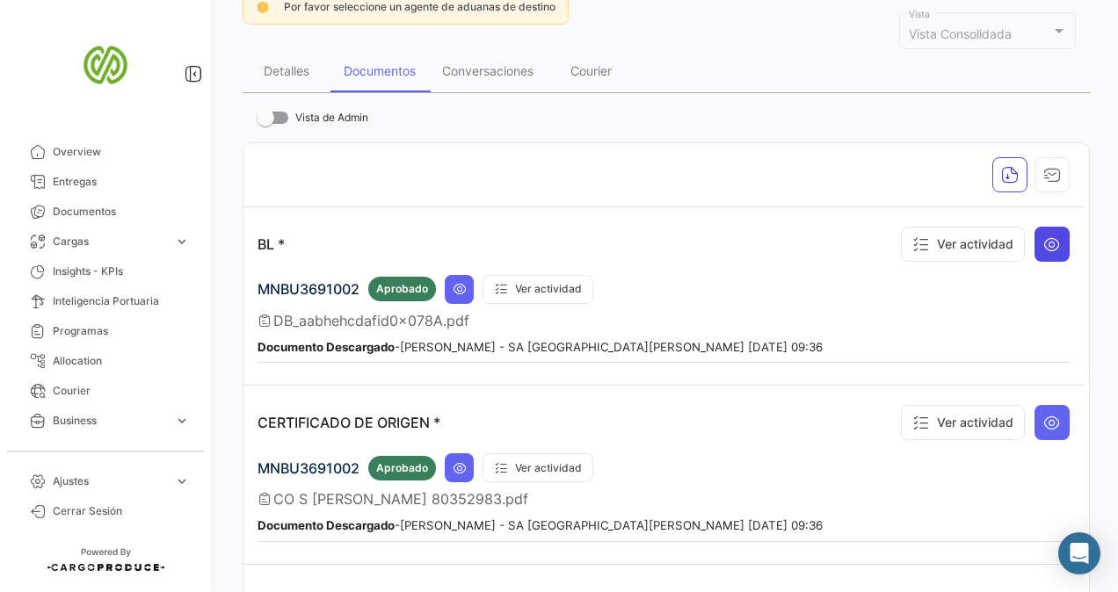
click at [1049, 250] on icon at bounding box center [1052, 244] width 18 height 18
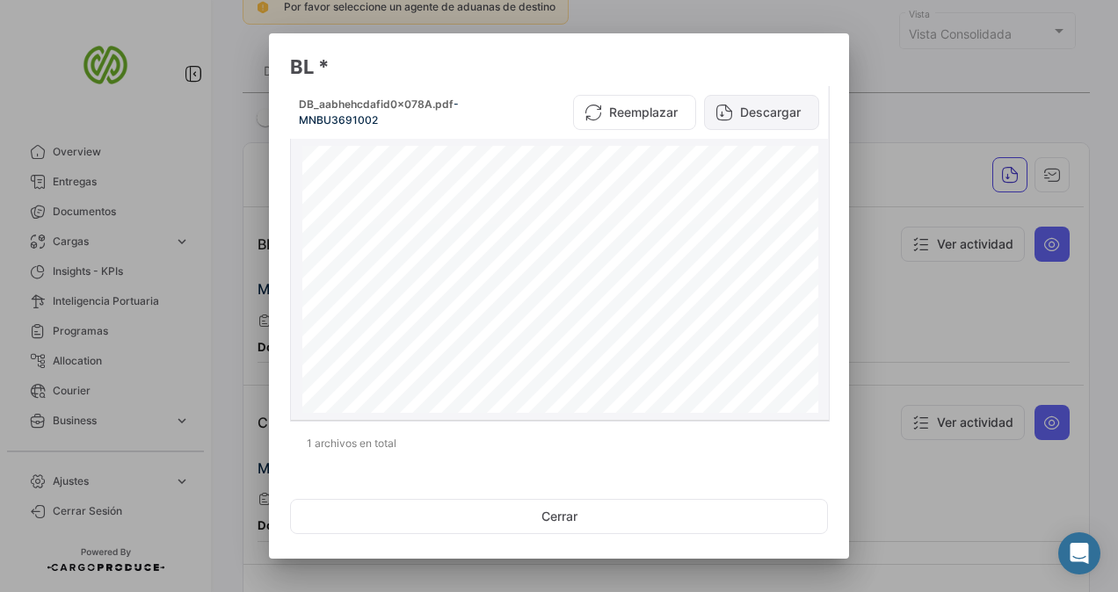
click at [720, 115] on icon at bounding box center [724, 113] width 18 height 18
click at [205, 252] on div at bounding box center [559, 296] width 1118 height 592
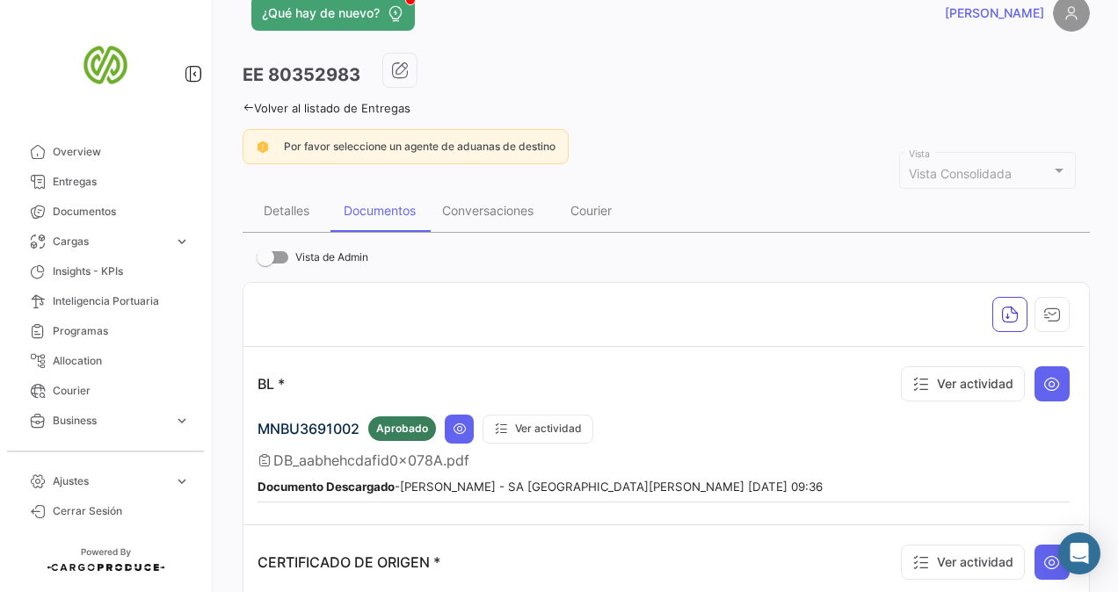
scroll to position [0, 0]
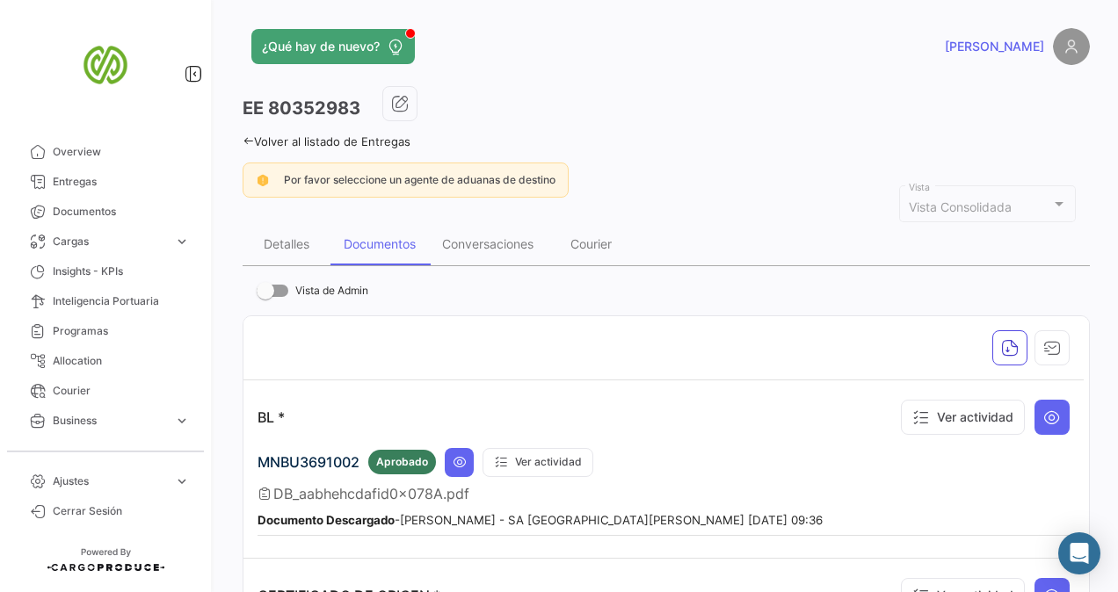
click at [244, 139] on icon at bounding box center [248, 140] width 11 height 11
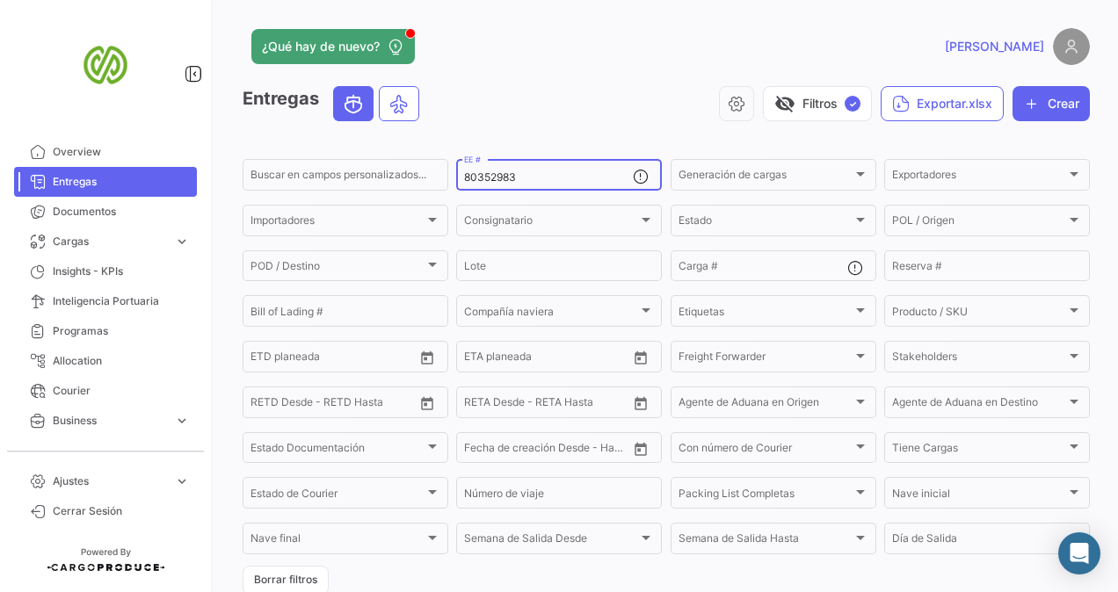
click at [562, 170] on div "80352983 EE #" at bounding box center [548, 173] width 169 height 34
paste input "80336039"
type input "8"
paste input "80336039"
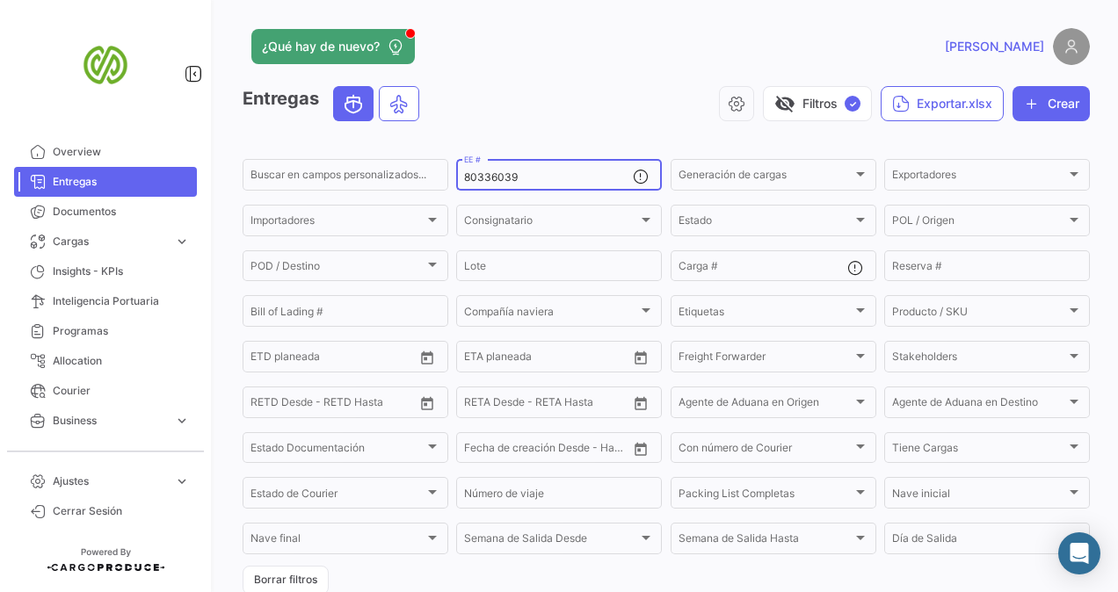
scroll to position [199, 0]
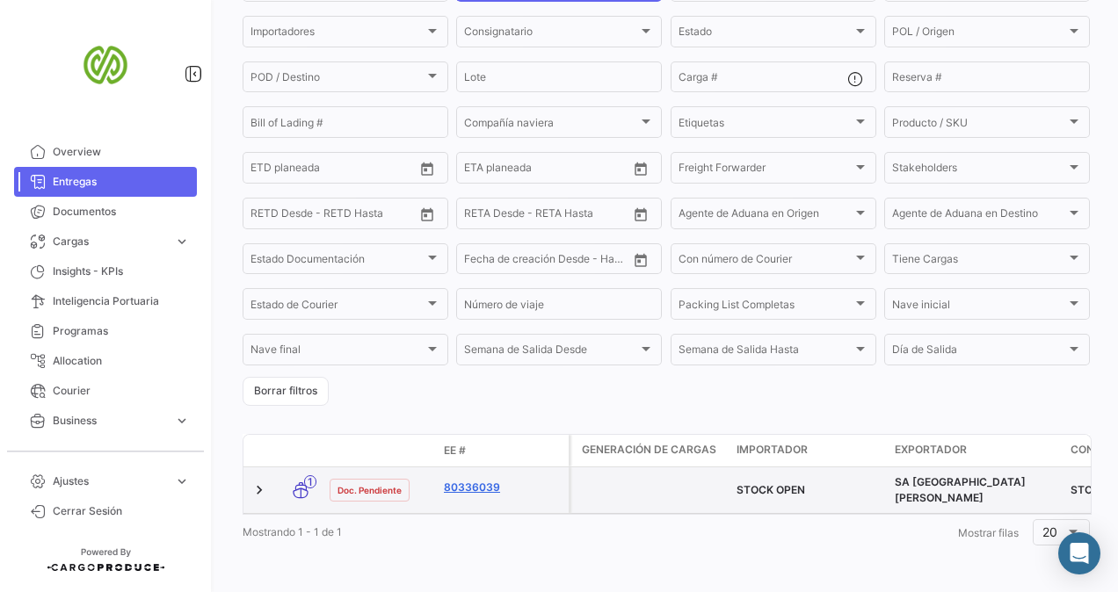
type input "80336039"
click at [489, 481] on link "80336039" at bounding box center [503, 488] width 118 height 16
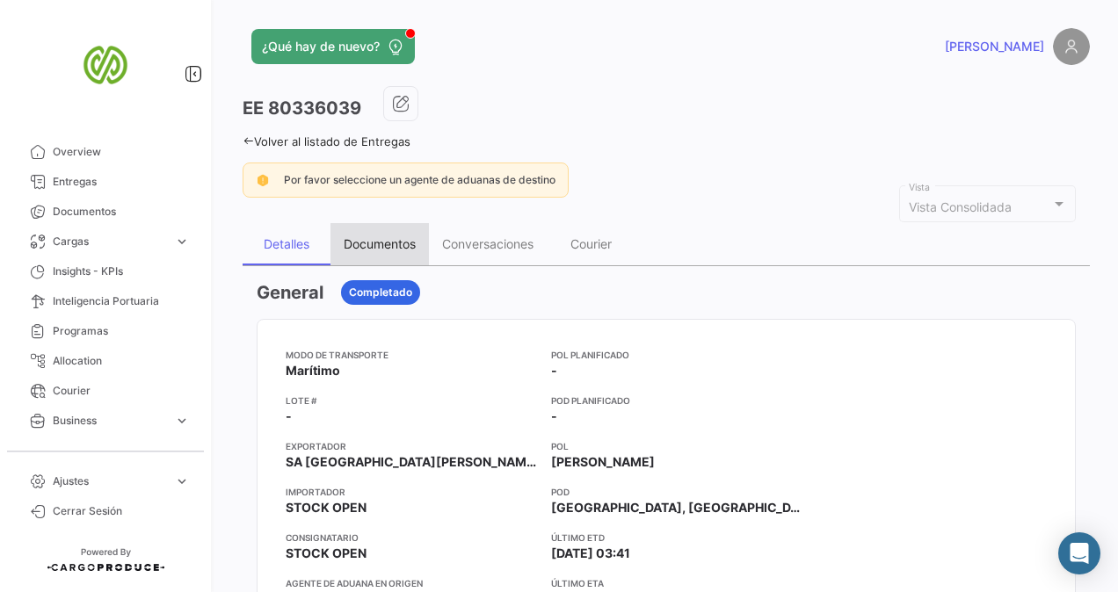
click at [372, 241] on div "Documentos" at bounding box center [380, 243] width 72 height 15
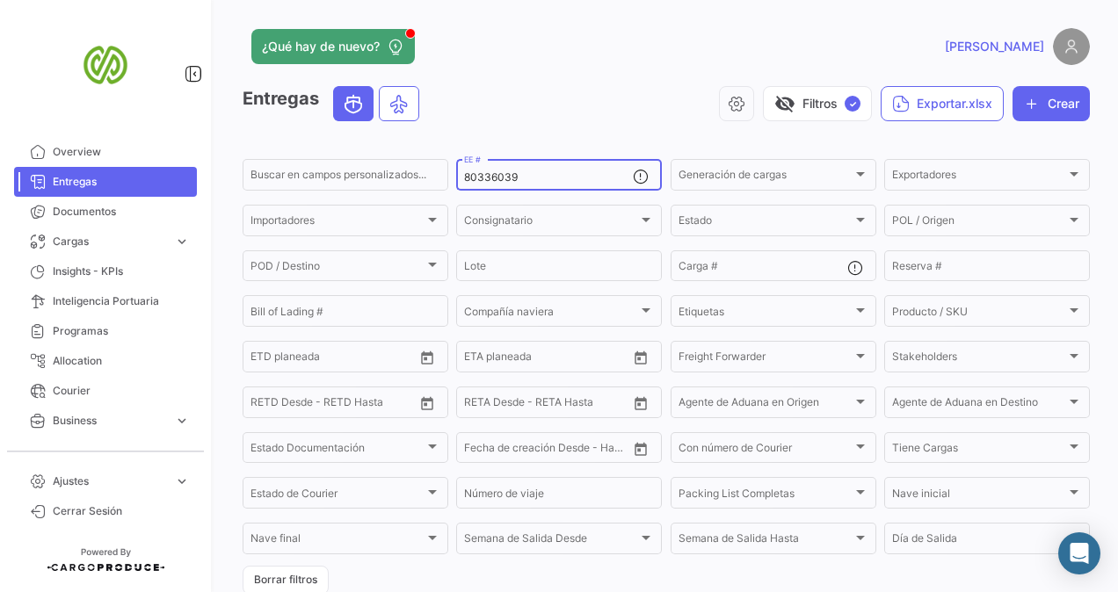
click at [536, 177] on input "80336039" at bounding box center [548, 177] width 169 height 12
paste input "80353166"
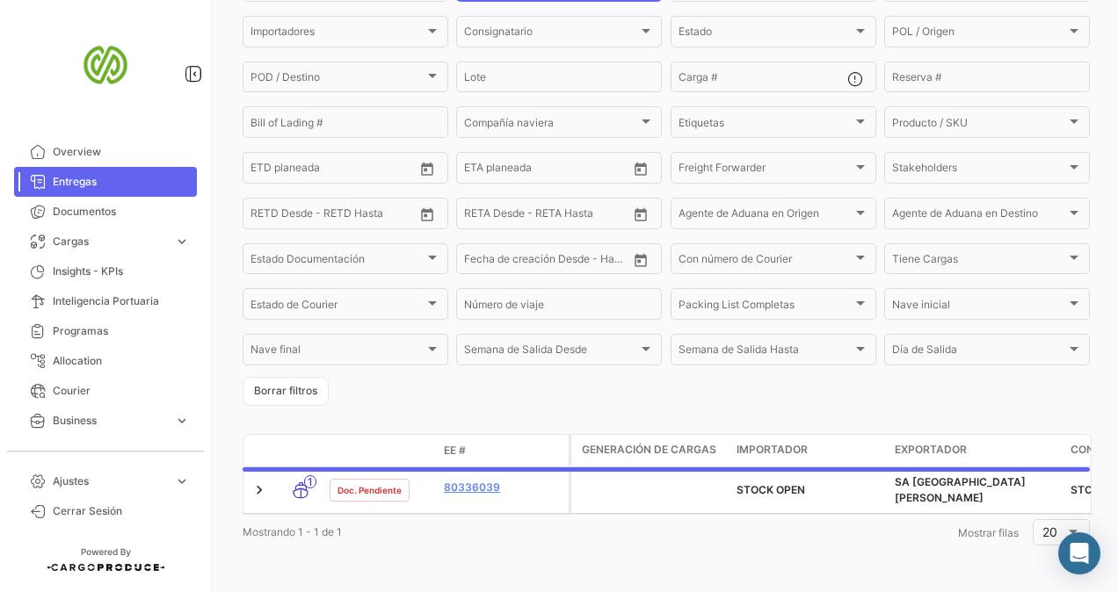
scroll to position [199, 0]
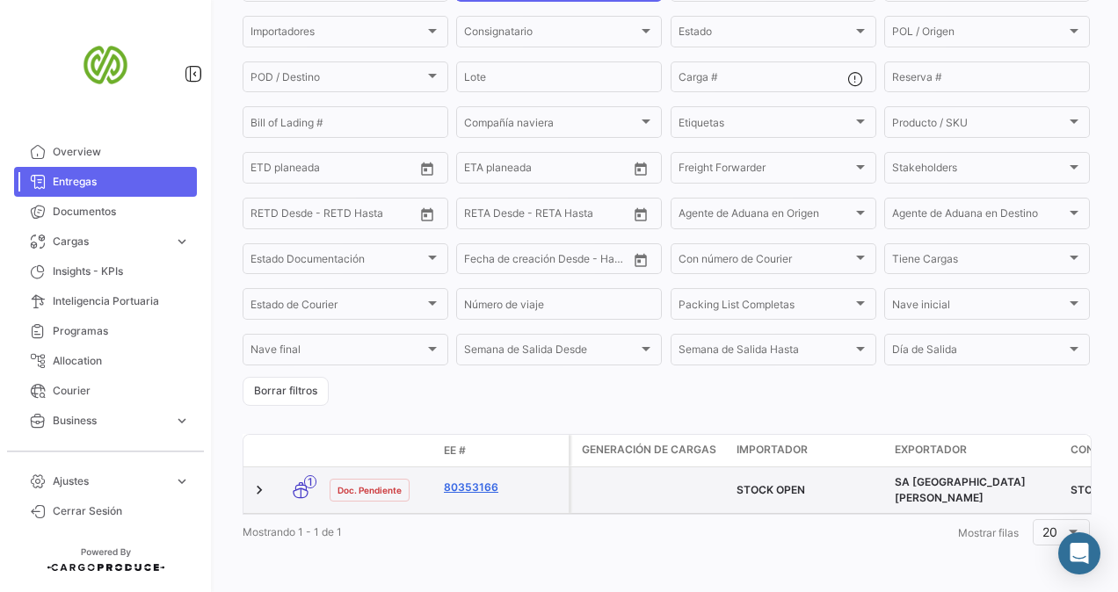
type input "80353166"
click at [481, 480] on link "80353166" at bounding box center [503, 488] width 118 height 16
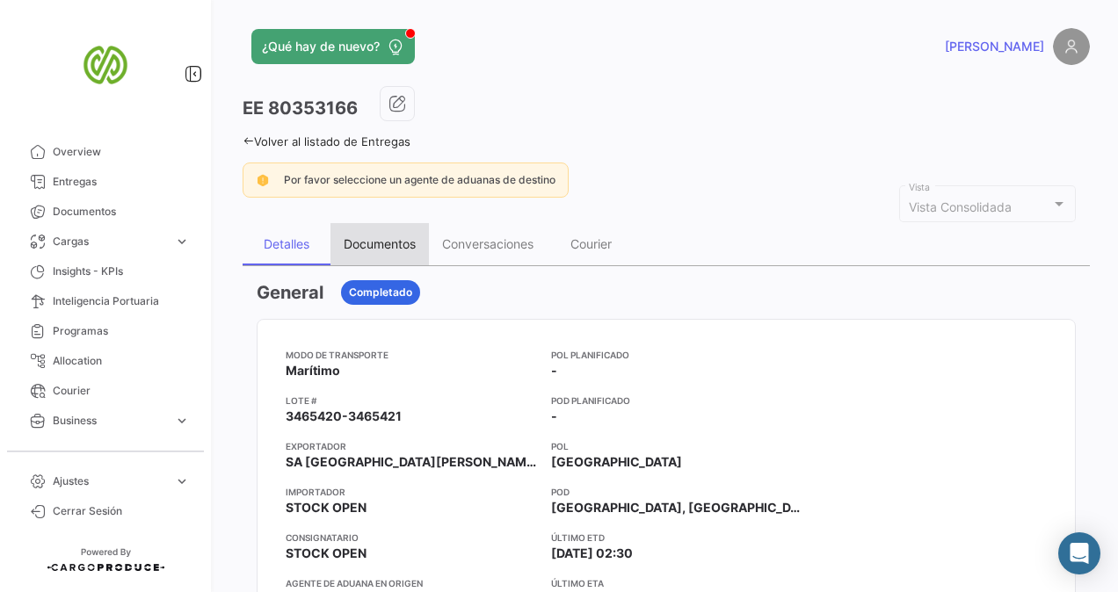
click at [395, 241] on div "Documentos" at bounding box center [380, 243] width 72 height 15
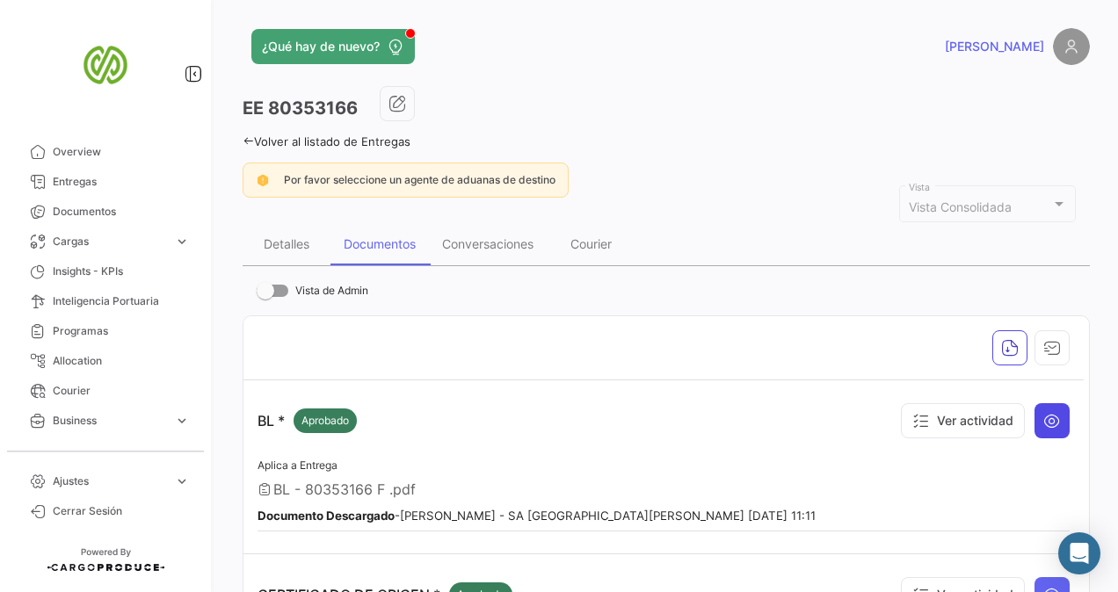
click at [1042, 427] on button at bounding box center [1051, 420] width 35 height 35
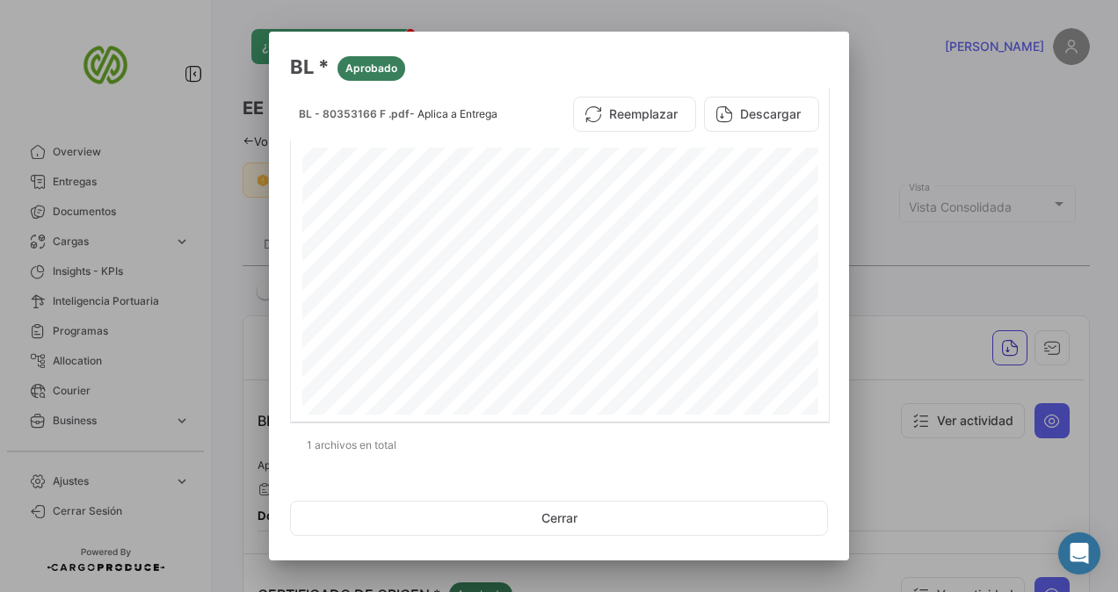
scroll to position [396, 0]
click at [770, 115] on button "Descargar" at bounding box center [761, 114] width 115 height 35
click at [205, 170] on div at bounding box center [559, 296] width 1118 height 592
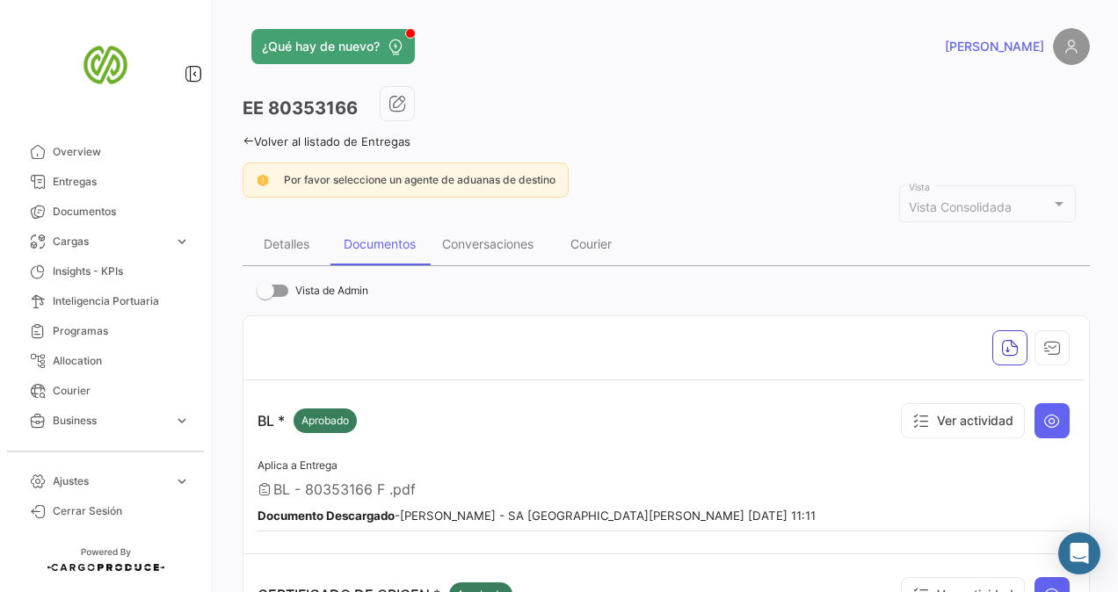
click at [248, 141] on icon at bounding box center [248, 140] width 11 height 11
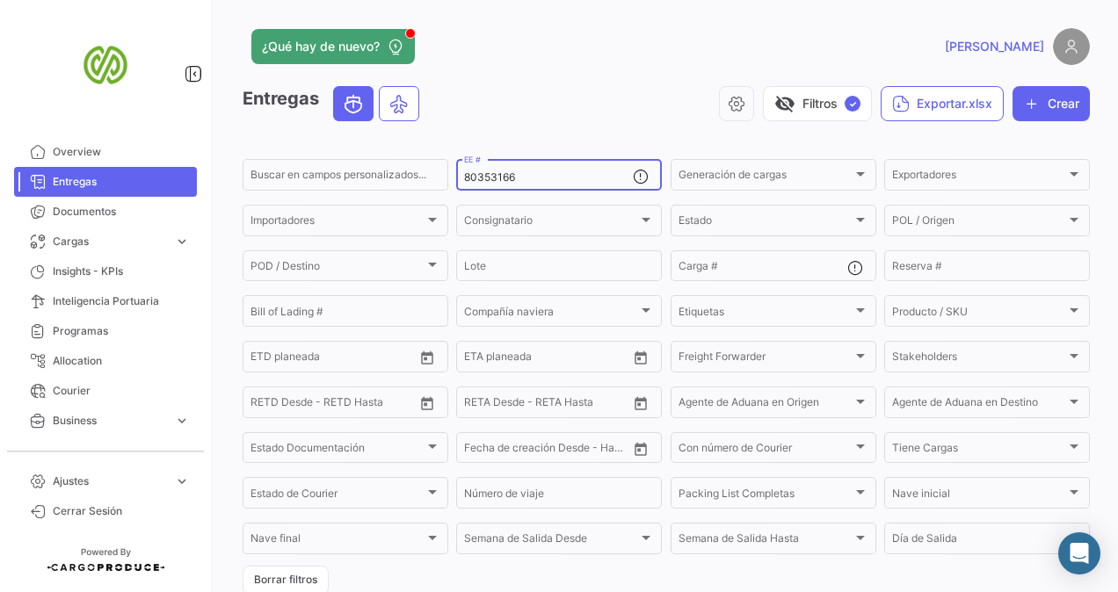
click at [543, 180] on input "80353166" at bounding box center [548, 177] width 169 height 12
paste input "80355755"
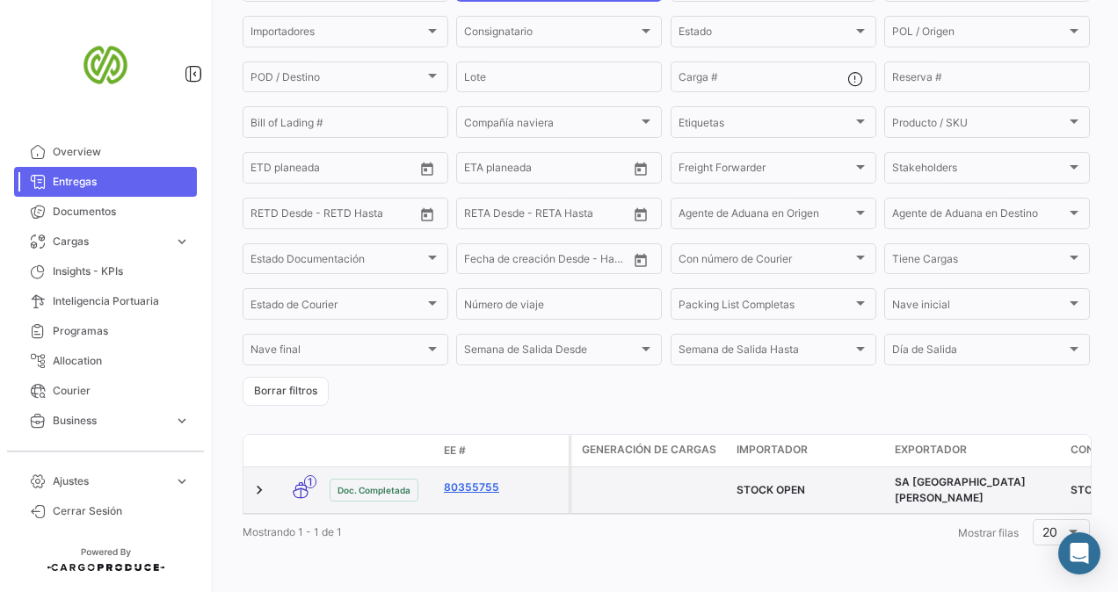
type input "80355755"
click at [460, 485] on link "80355755" at bounding box center [503, 488] width 118 height 16
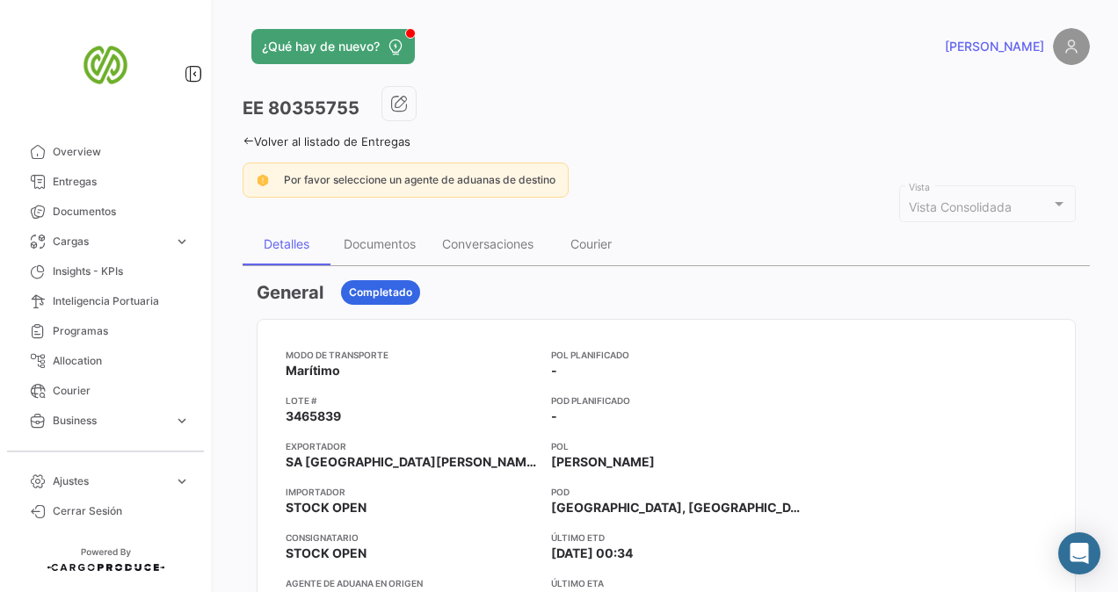
click at [460, 485] on app-card-info-title "Importador" at bounding box center [411, 492] width 251 height 14
click at [386, 242] on div "Documentos" at bounding box center [380, 243] width 72 height 15
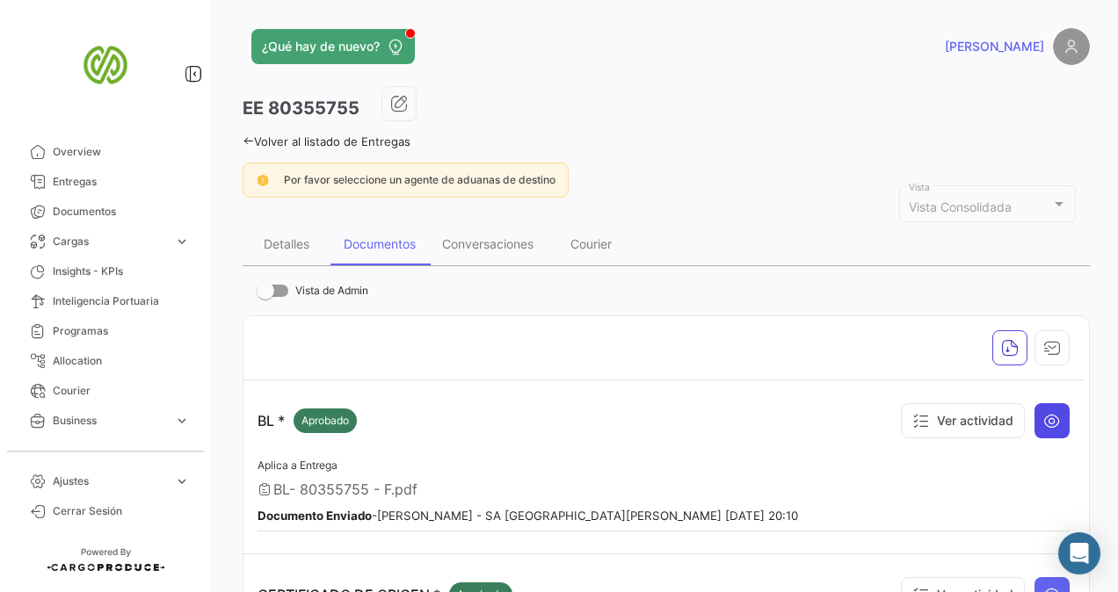
click at [1058, 424] on button at bounding box center [1051, 420] width 35 height 35
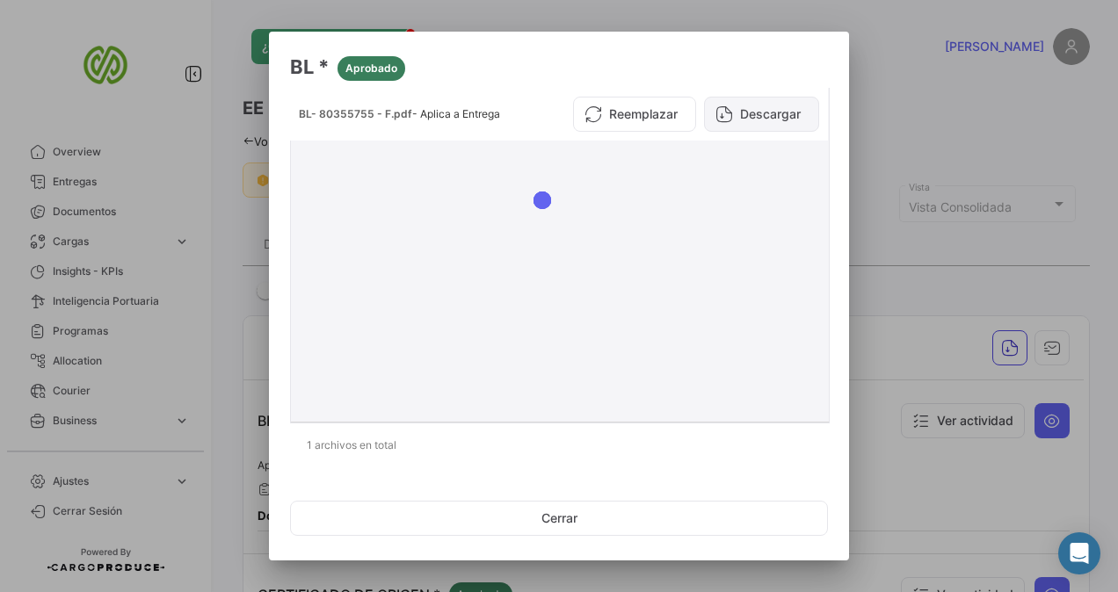
click at [758, 112] on button "Descargar" at bounding box center [761, 114] width 115 height 35
click at [150, 213] on div at bounding box center [559, 296] width 1118 height 592
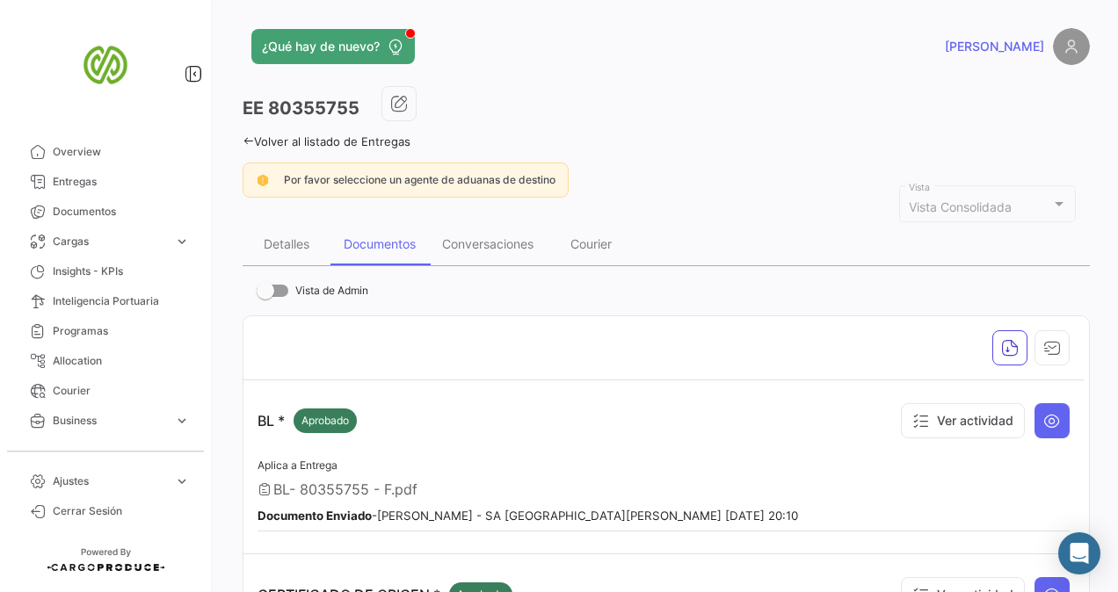
click at [244, 139] on icon at bounding box center [248, 140] width 11 height 11
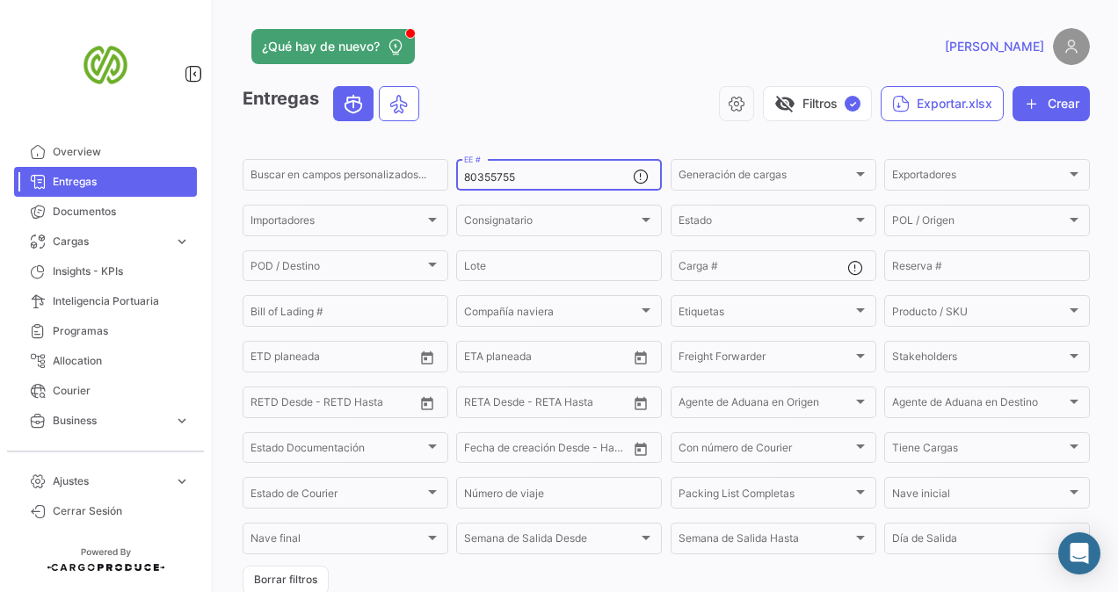
click at [534, 183] on input "80355755" at bounding box center [548, 177] width 169 height 12
paste input "80339894"
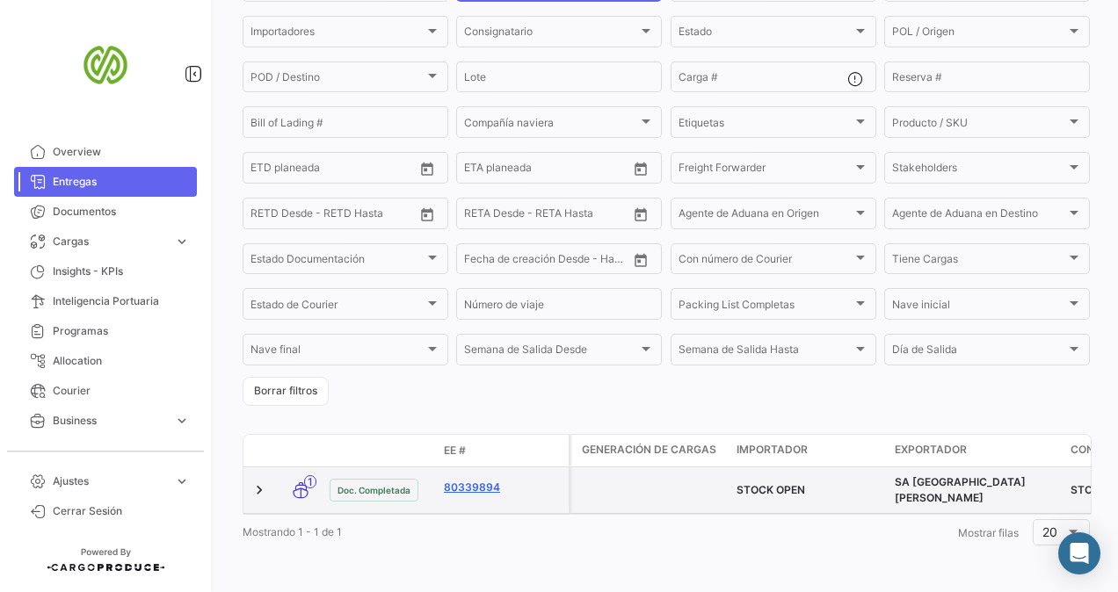
type input "80339894"
click at [454, 480] on link "80339894" at bounding box center [503, 488] width 118 height 16
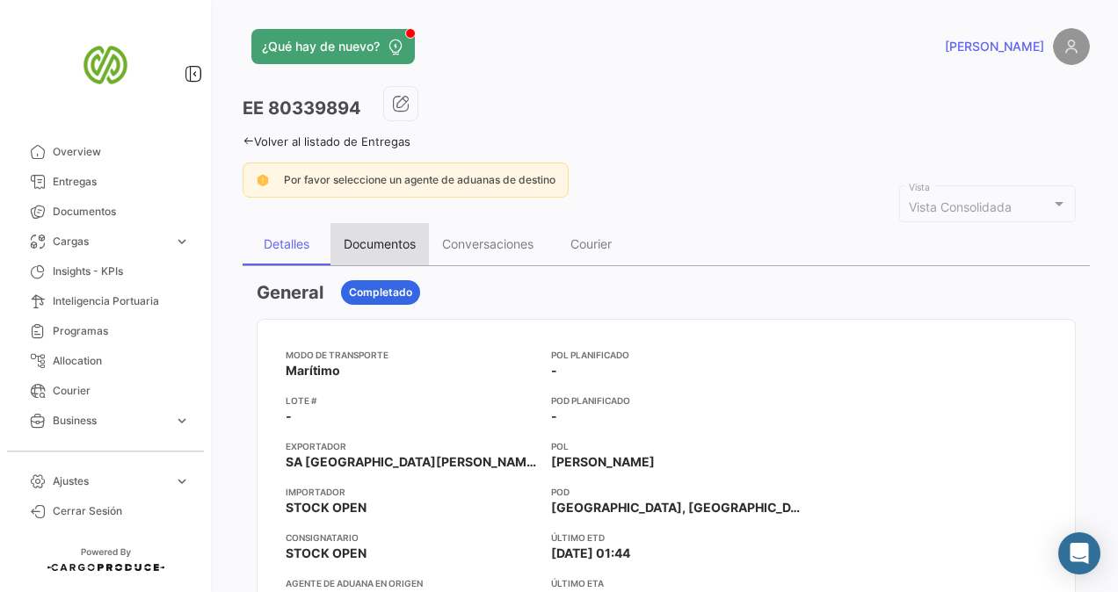
click at [381, 258] on div "Documentos" at bounding box center [379, 244] width 98 height 42
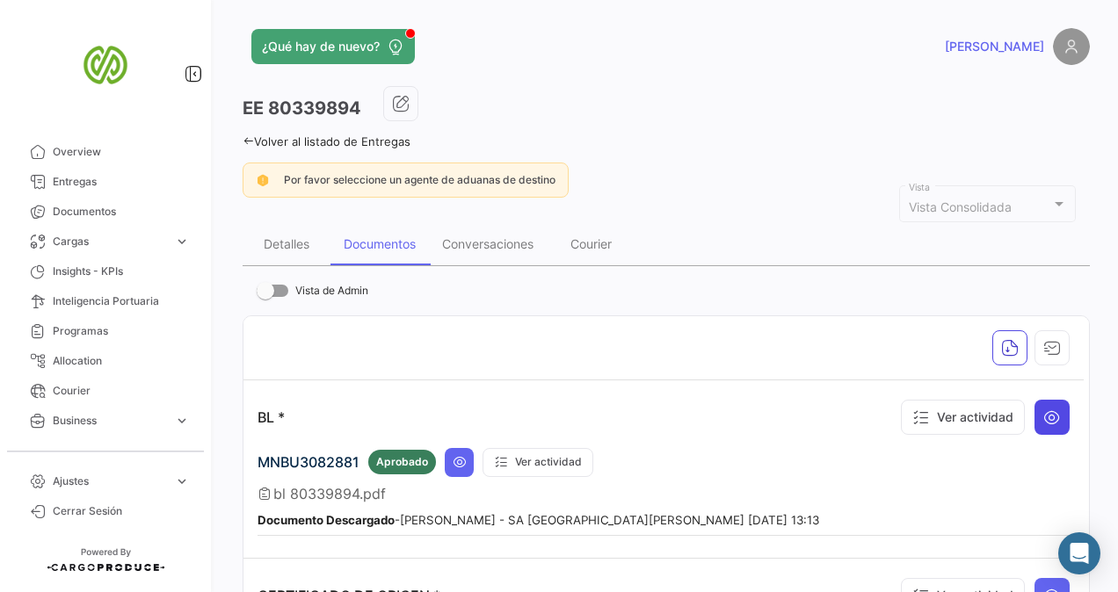
click at [1048, 412] on icon at bounding box center [1052, 418] width 18 height 18
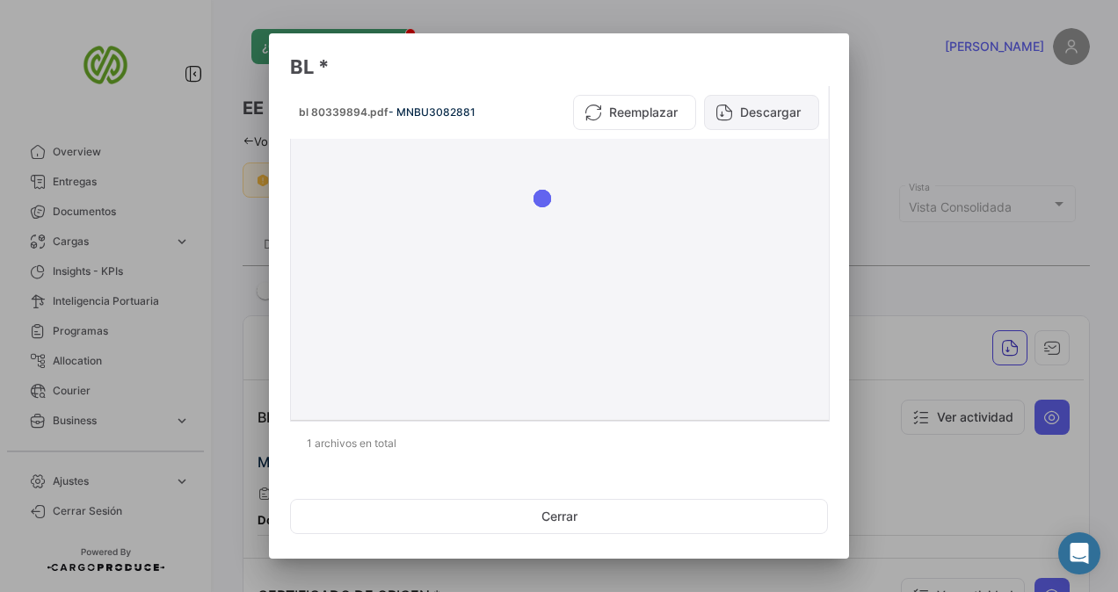
click at [757, 98] on button "Descargar" at bounding box center [761, 112] width 115 height 35
click at [221, 265] on div at bounding box center [559, 296] width 1118 height 592
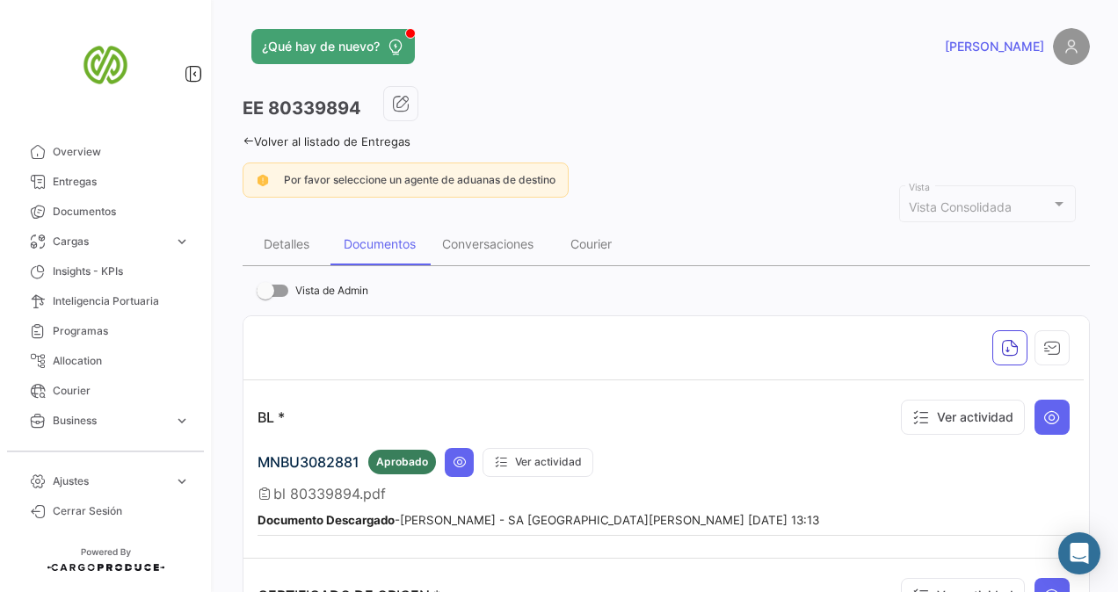
click at [248, 139] on icon at bounding box center [248, 140] width 11 height 11
